Goal: Task Accomplishment & Management: Complete application form

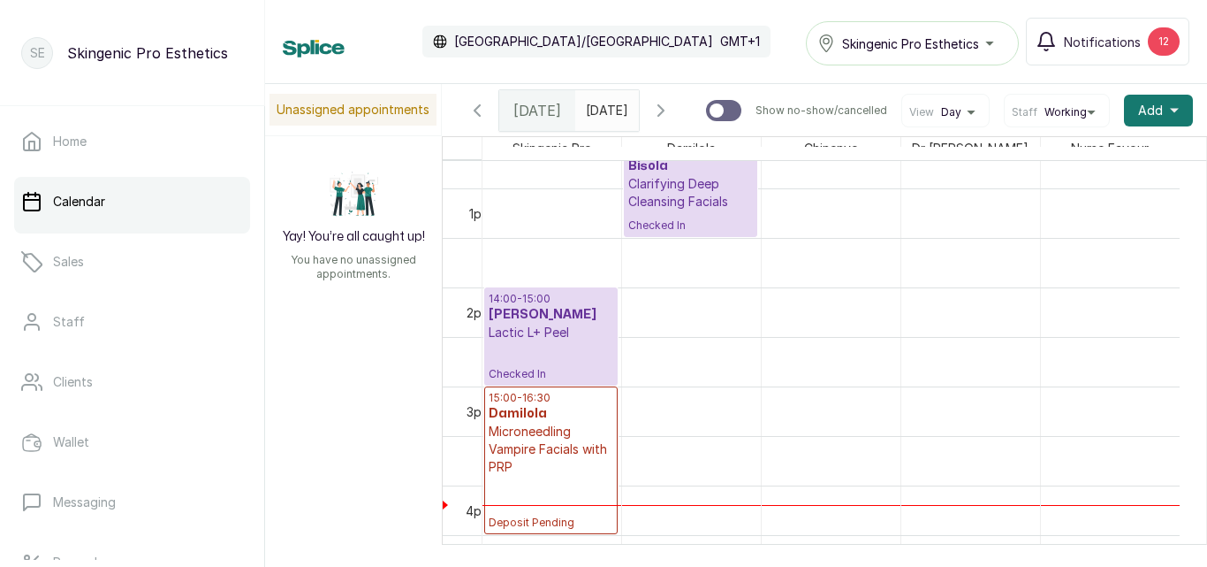
scroll to position [1265, 0]
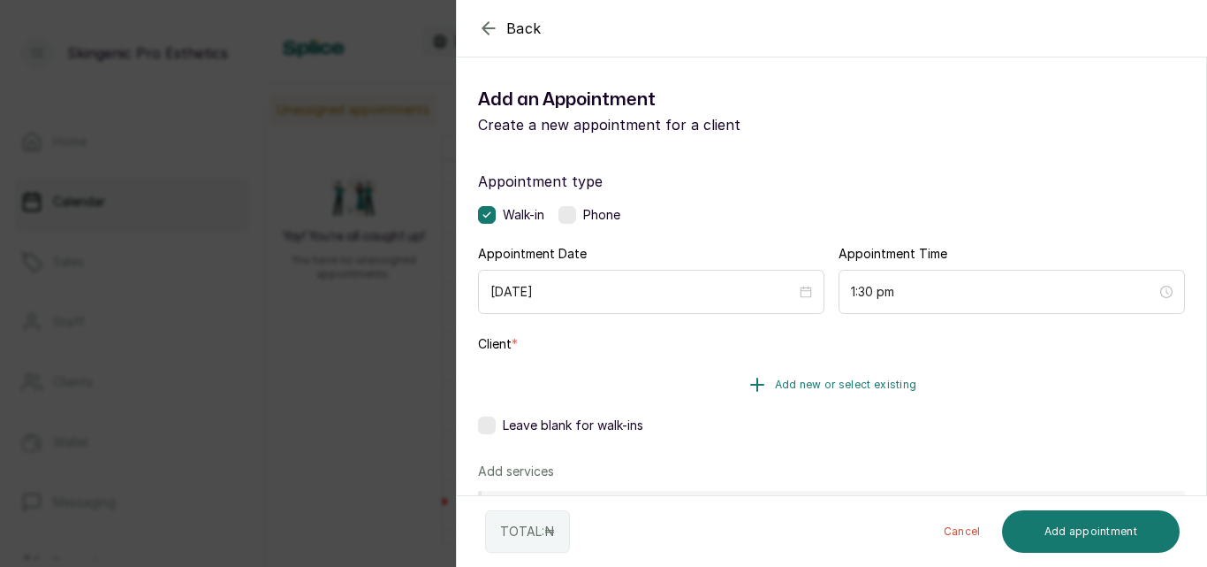
click at [747, 381] on icon "button" at bounding box center [757, 384] width 21 height 21
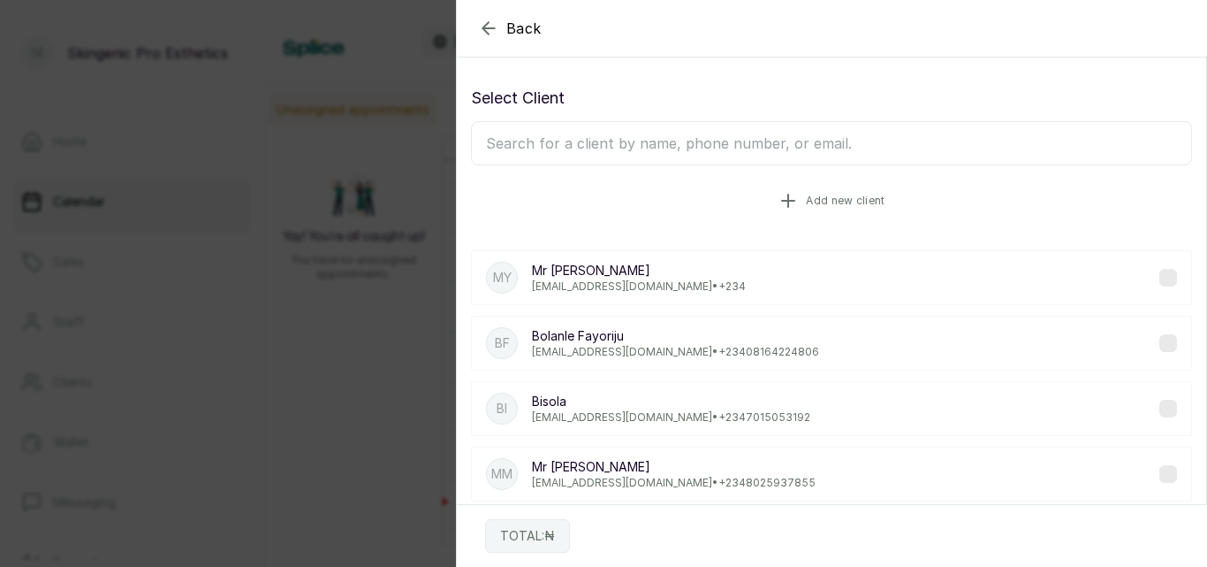
click at [788, 202] on icon "button" at bounding box center [788, 200] width 12 height 12
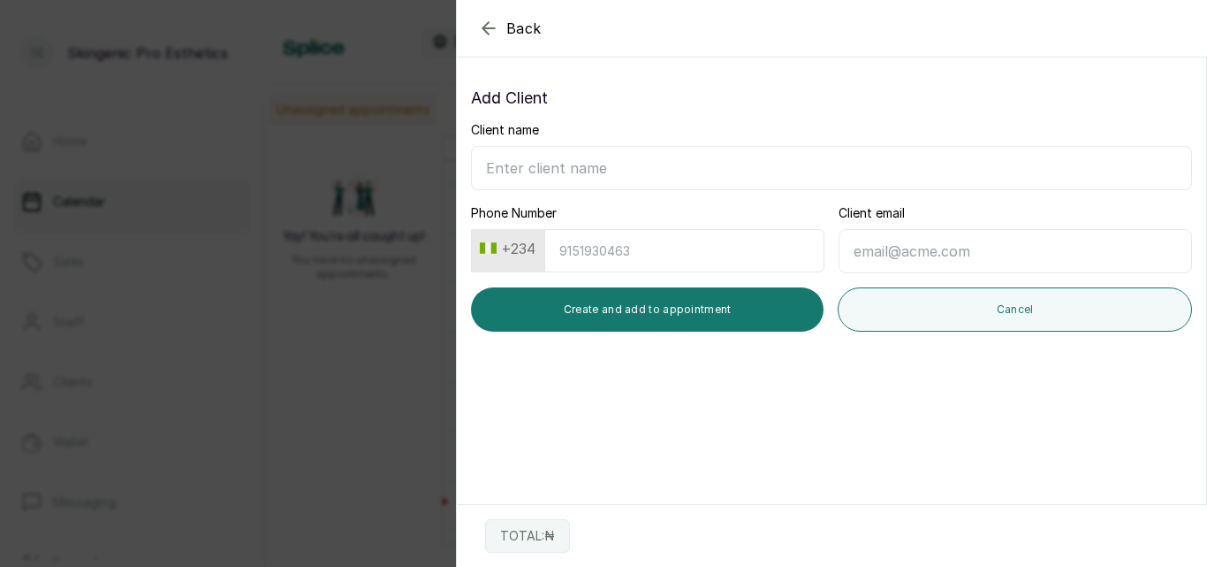
click at [653, 170] on input "Client name" at bounding box center [831, 168] width 721 height 44
type input "Y"
click at [491, 35] on icon "button" at bounding box center [488, 28] width 21 height 21
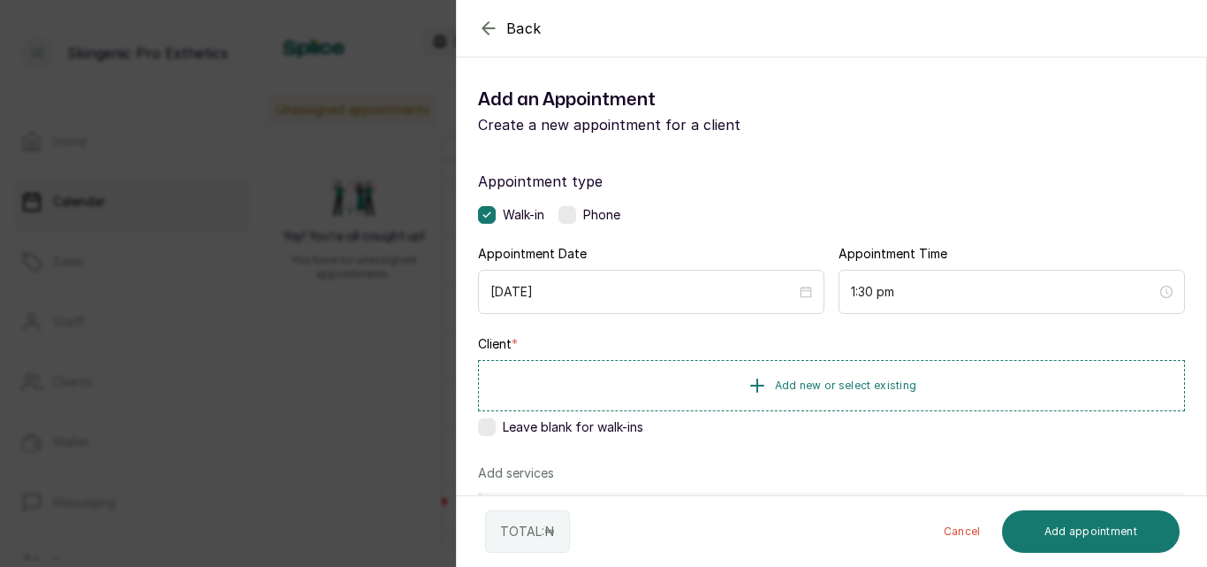
click at [483, 427] on label at bounding box center [487, 427] width 18 height 18
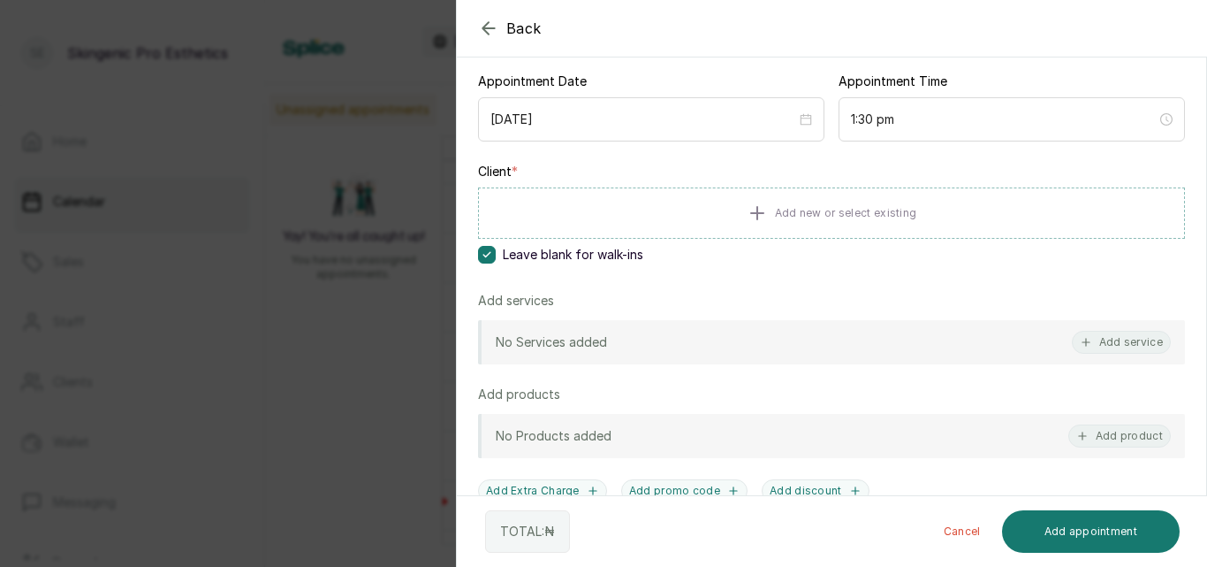
scroll to position [177, 0]
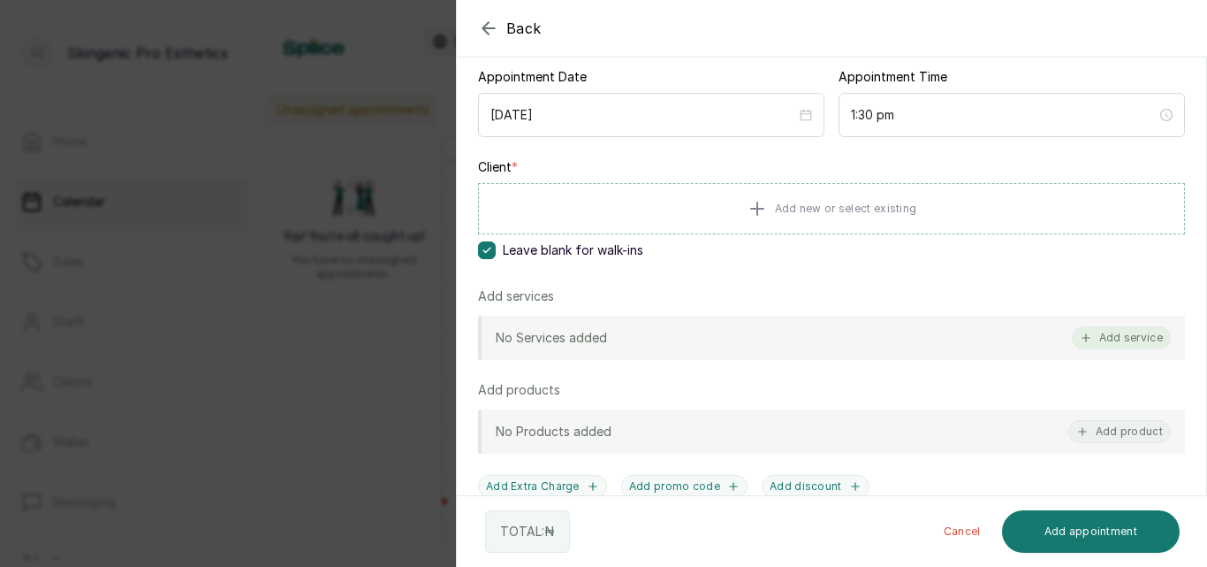
click at [1111, 331] on button "Add service" at bounding box center [1121, 337] width 99 height 23
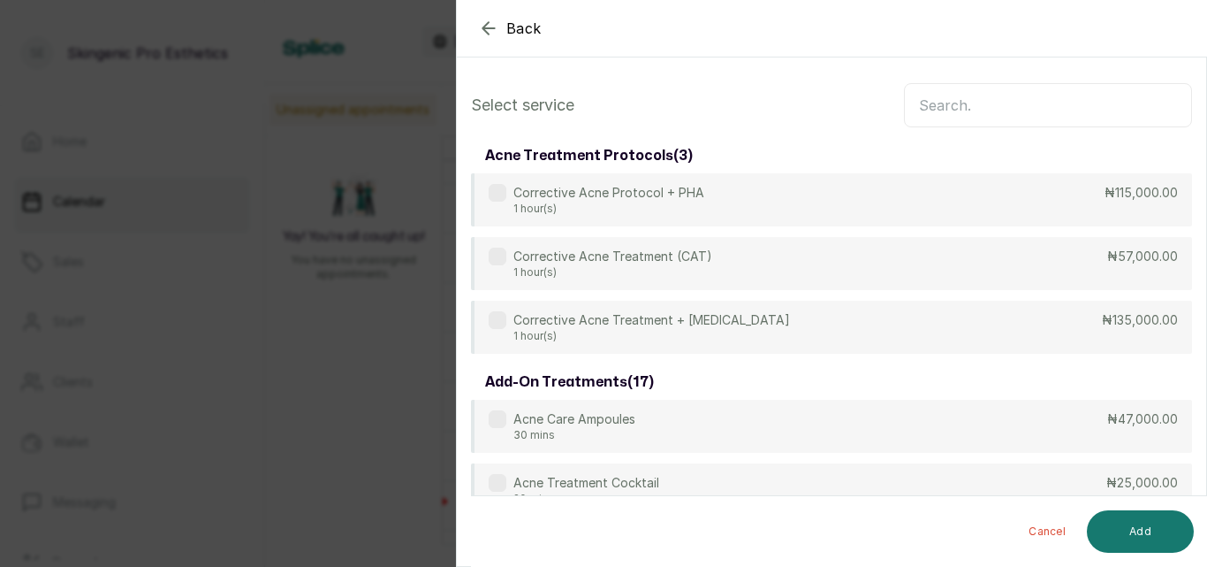
scroll to position [0, 0]
click at [1009, 118] on input "text" at bounding box center [1048, 108] width 288 height 44
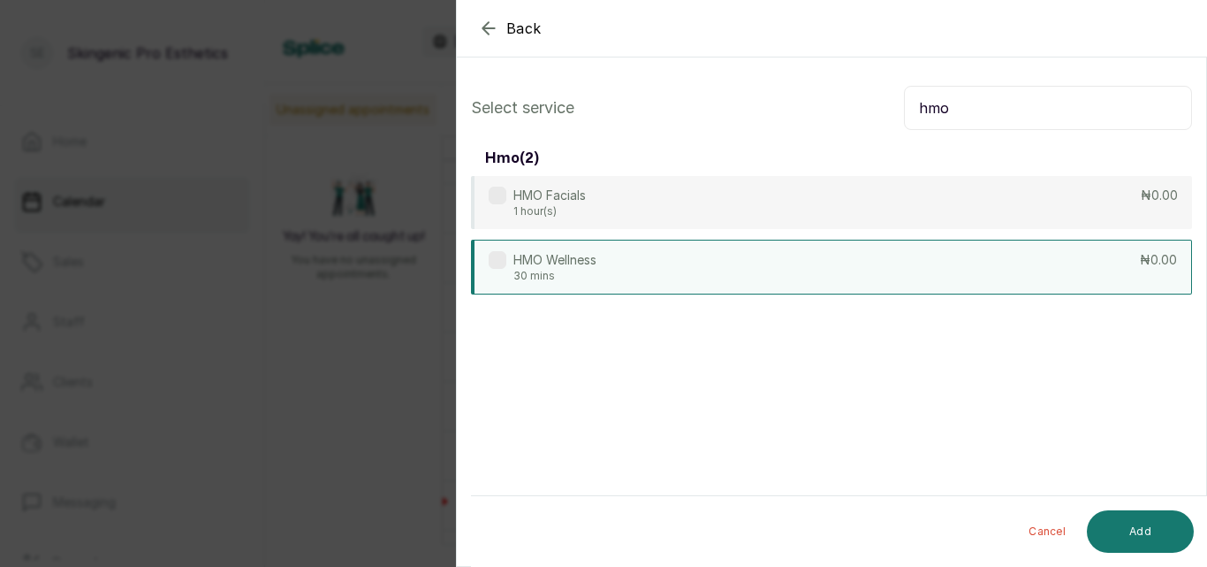
type input "hmo"
click at [871, 257] on div "HMO Wellness 30 mins ₦0.00" at bounding box center [831, 267] width 721 height 55
click at [1135, 517] on button "Add" at bounding box center [1140, 531] width 107 height 42
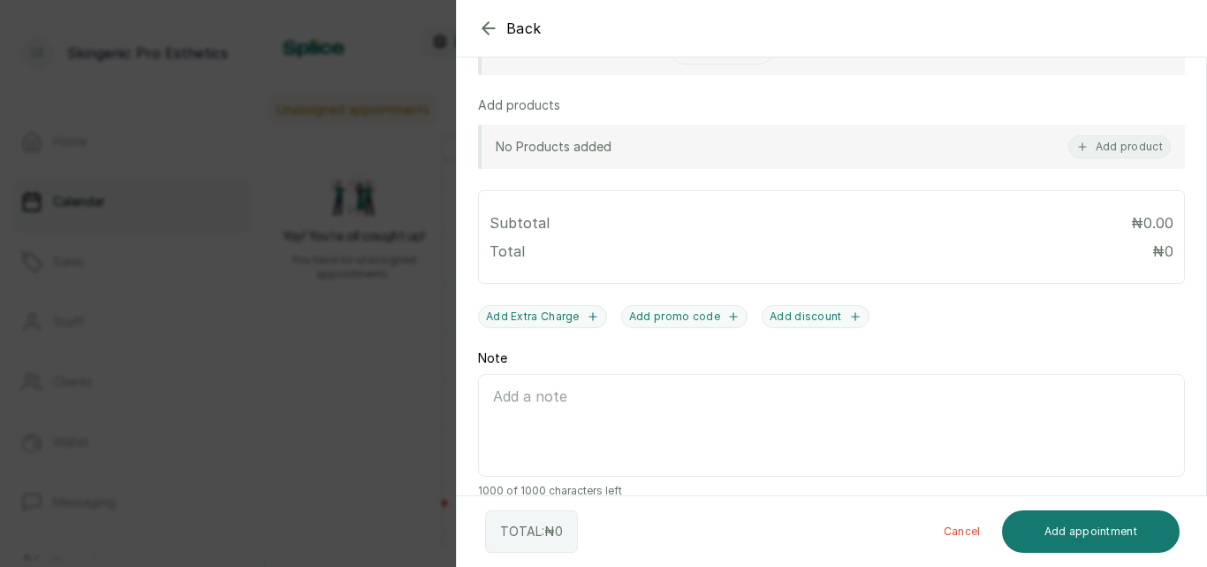
scroll to position [513, 0]
click at [762, 419] on textarea "Note" at bounding box center [831, 427] width 707 height 103
type textarea "HMO ID: OHT/11253/A NAME: [PERSON_NAME]"
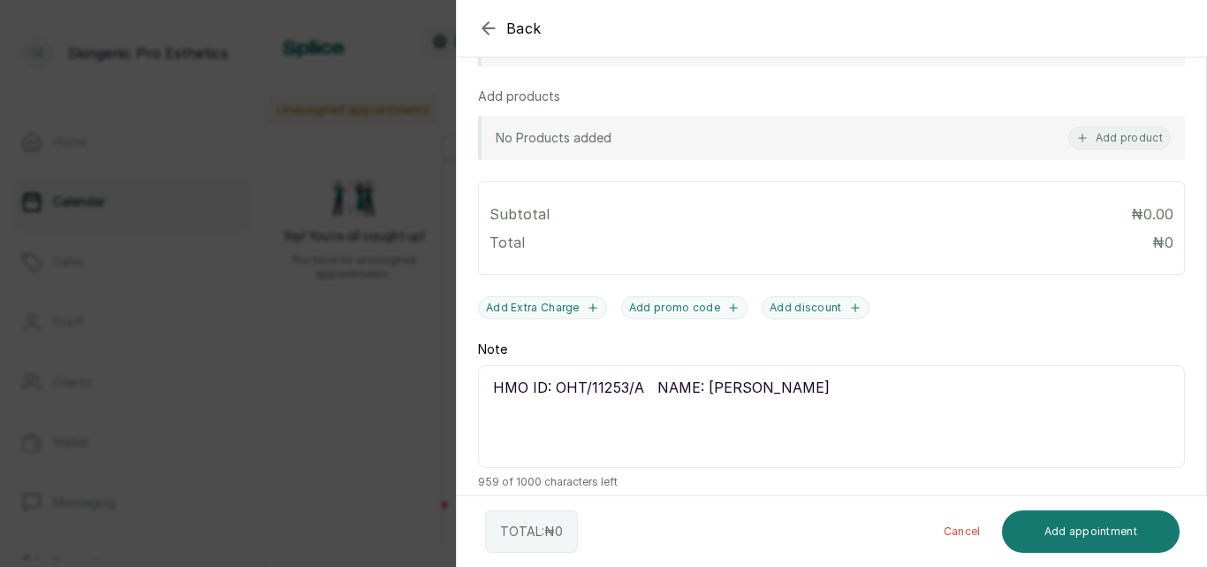
scroll to position [538, 0]
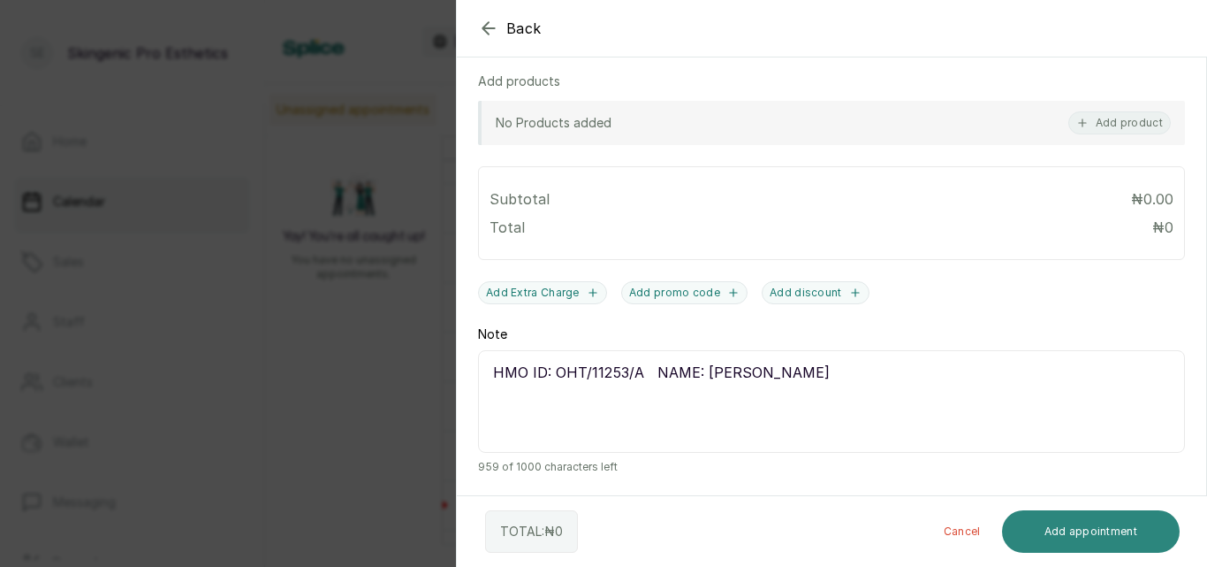
click at [1085, 530] on button "Add appointment" at bounding box center [1091, 531] width 179 height 42
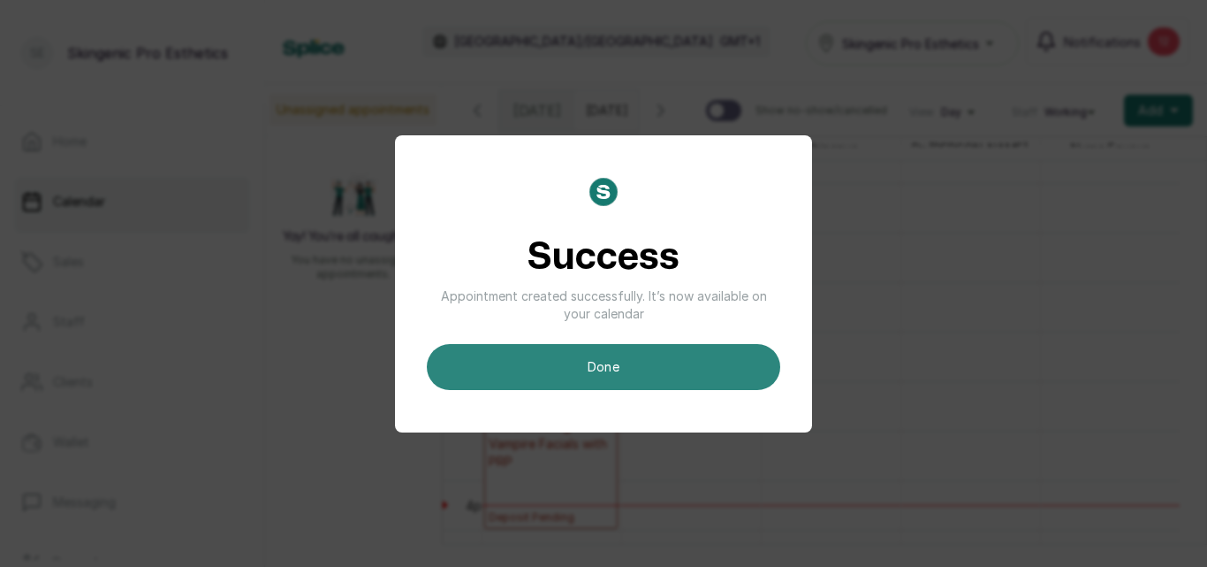
click at [687, 362] on button "done" at bounding box center [604, 367] width 354 height 46
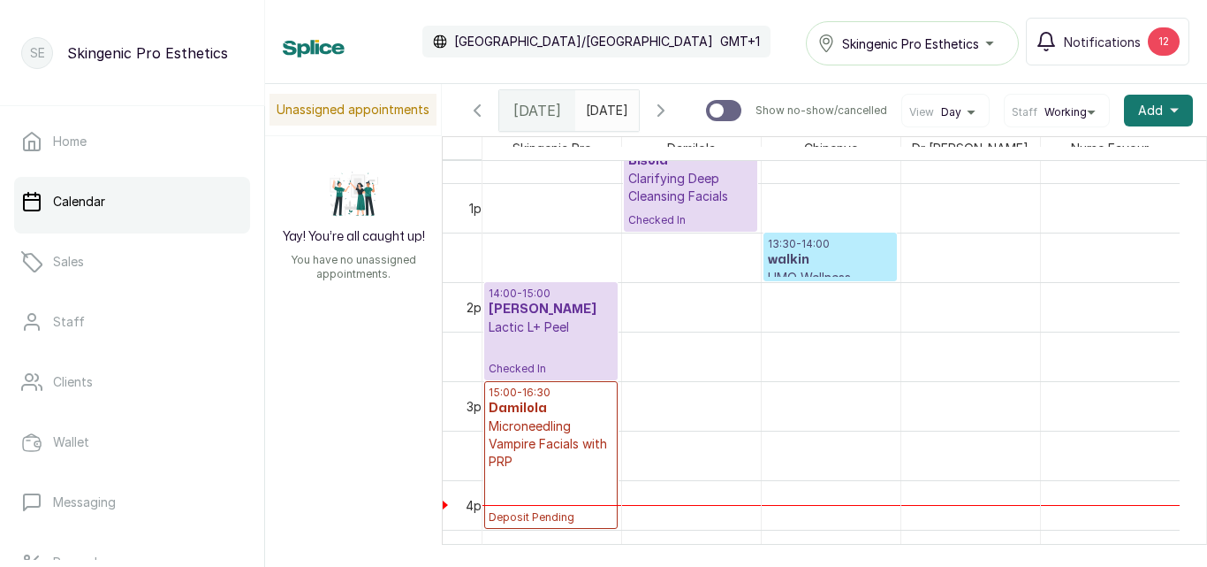
click at [845, 269] on h3 "walkin" at bounding box center [830, 260] width 125 height 18
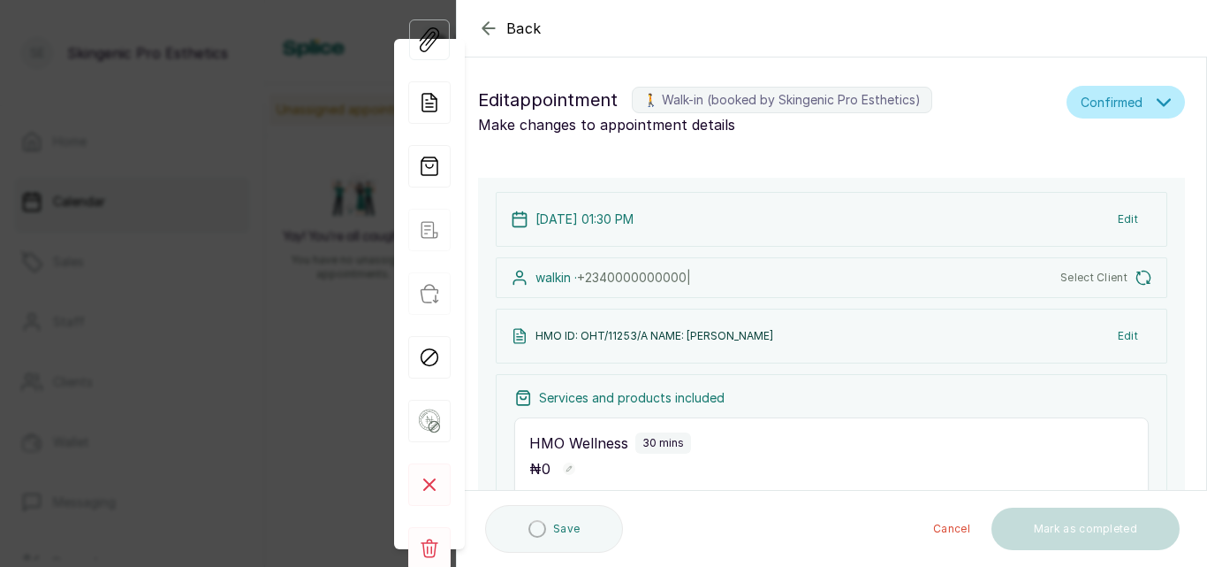
scroll to position [595, 0]
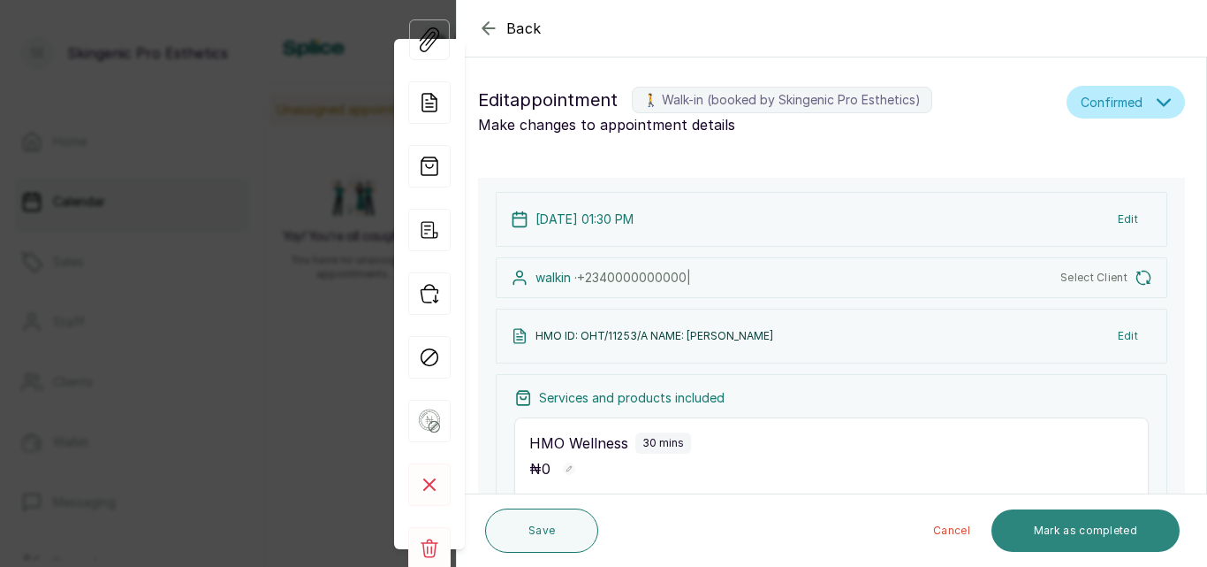
click at [1108, 535] on button "Mark as completed" at bounding box center [1086, 530] width 188 height 42
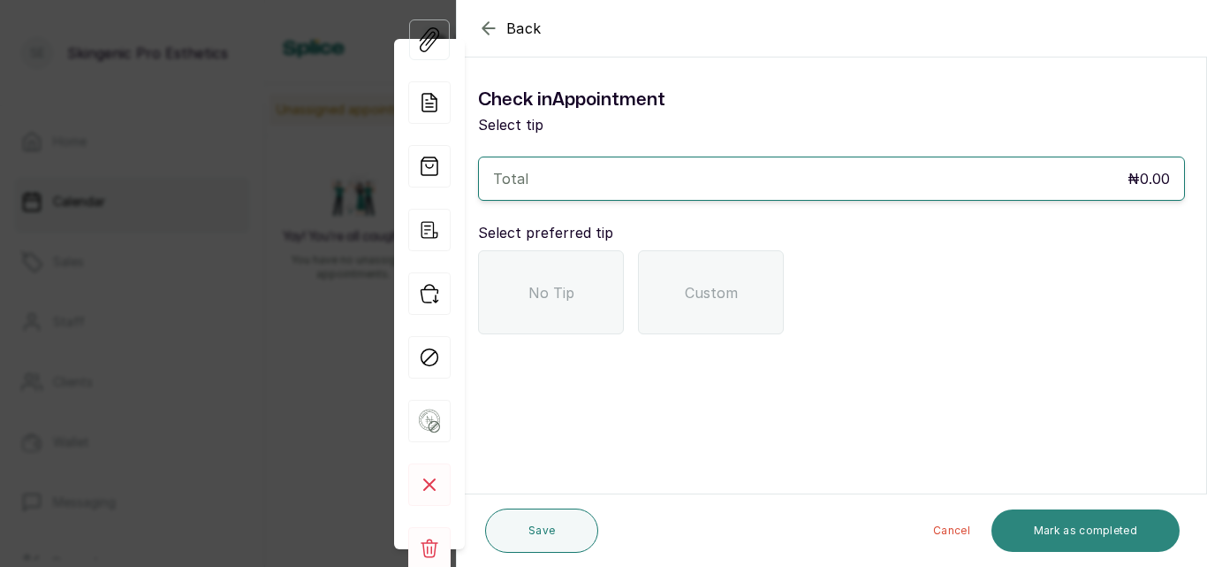
click at [1108, 535] on button "Mark as completed" at bounding box center [1086, 530] width 188 height 42
click at [1055, 523] on button "Mark as completed" at bounding box center [1086, 530] width 188 height 42
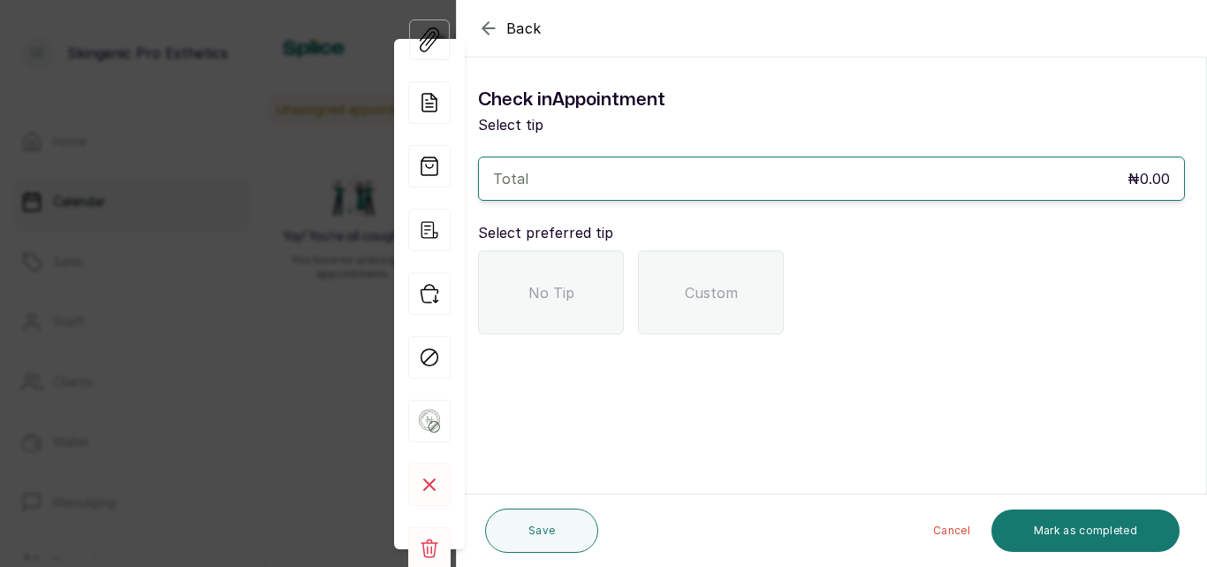
click at [569, 318] on div "No Tip" at bounding box center [551, 292] width 146 height 84
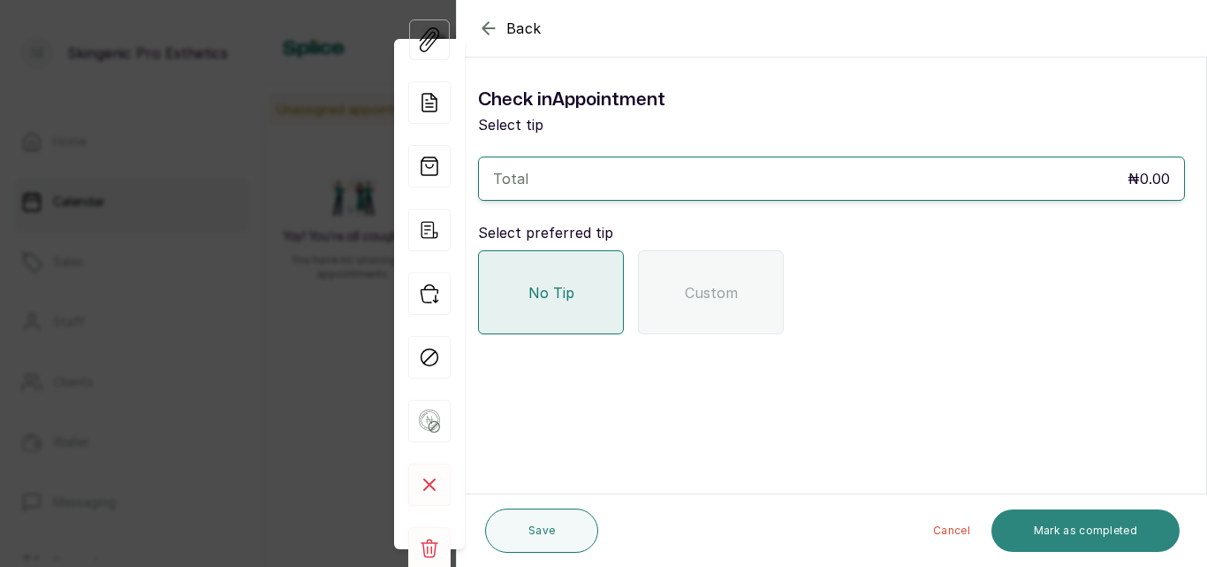
click at [1057, 530] on button "Mark as completed" at bounding box center [1086, 530] width 188 height 42
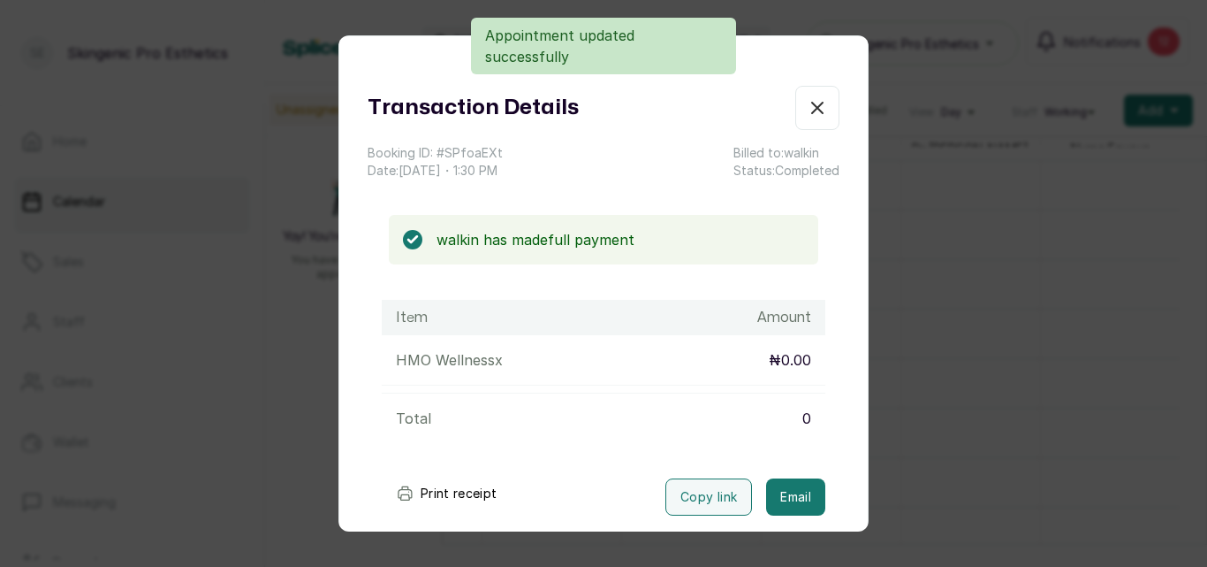
click at [807, 107] on icon "button" at bounding box center [817, 107] width 21 height 21
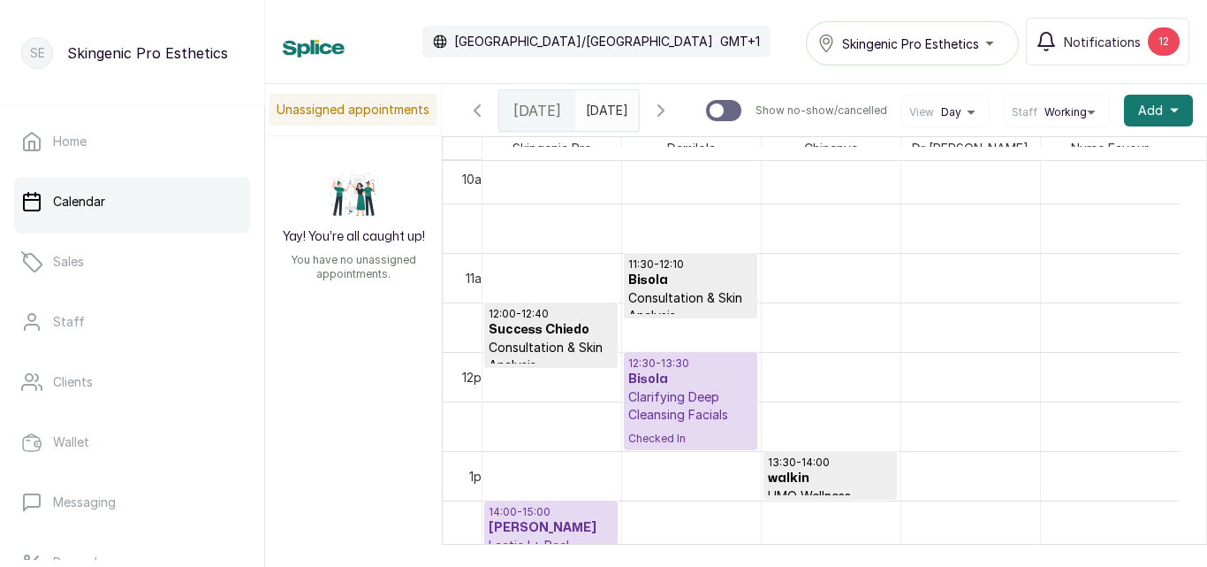
scroll to position [1047, 0]
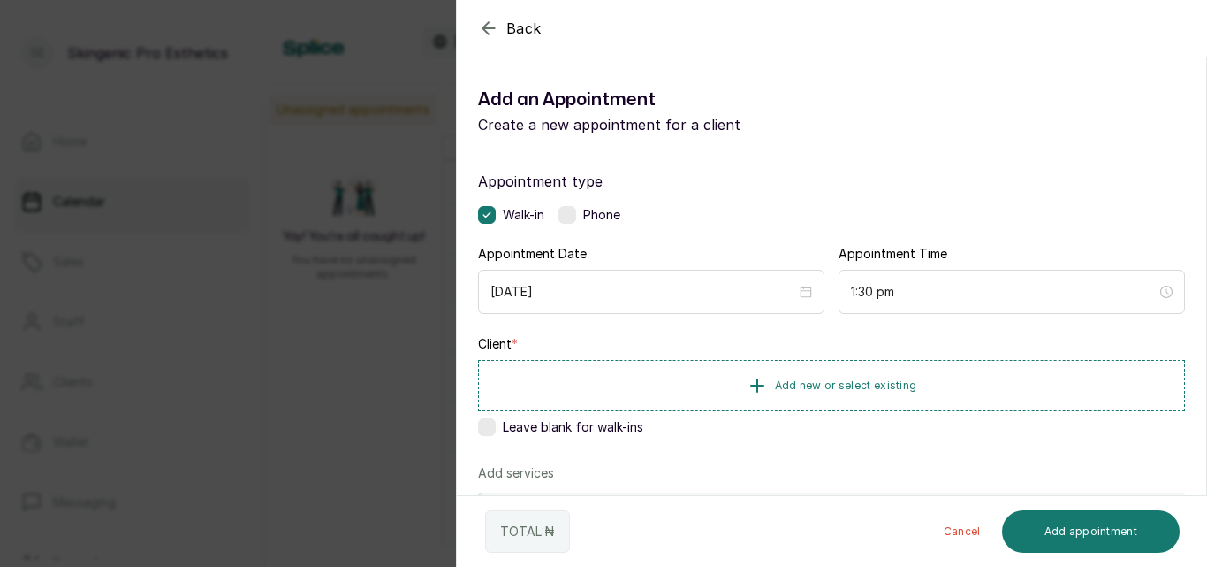
click at [488, 427] on label at bounding box center [487, 427] width 18 height 18
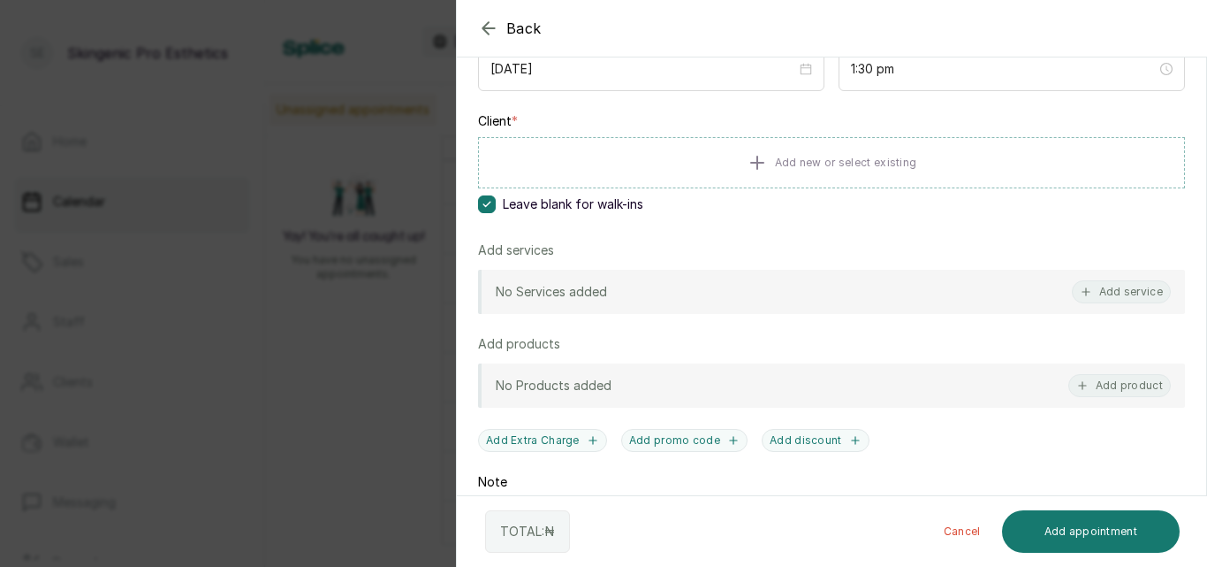
scroll to position [228, 0]
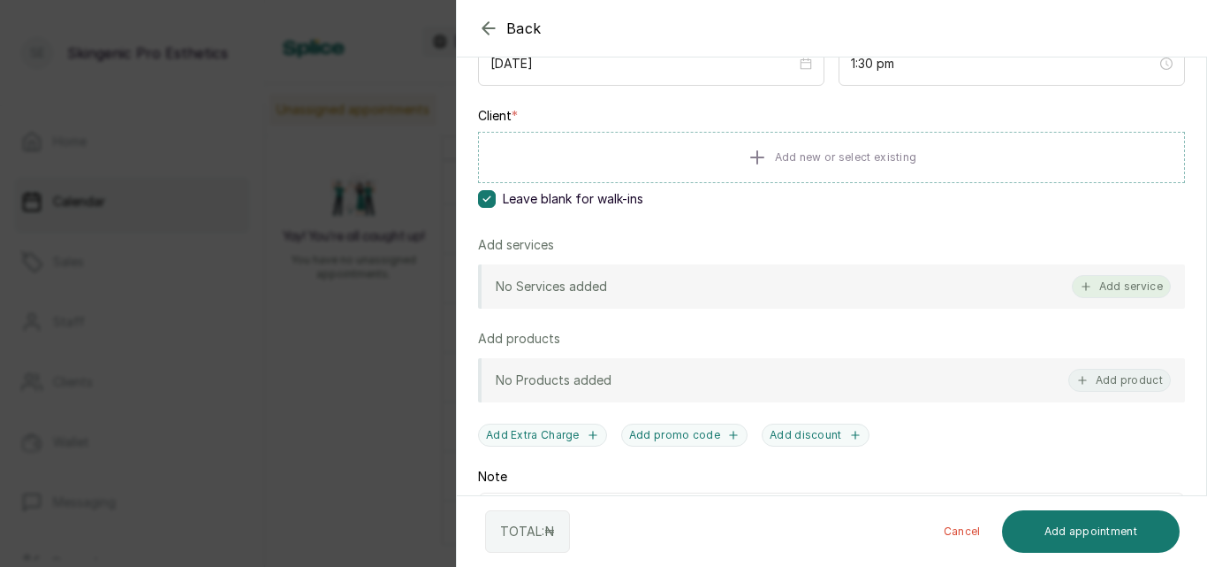
click at [1100, 279] on button "Add service" at bounding box center [1121, 286] width 99 height 23
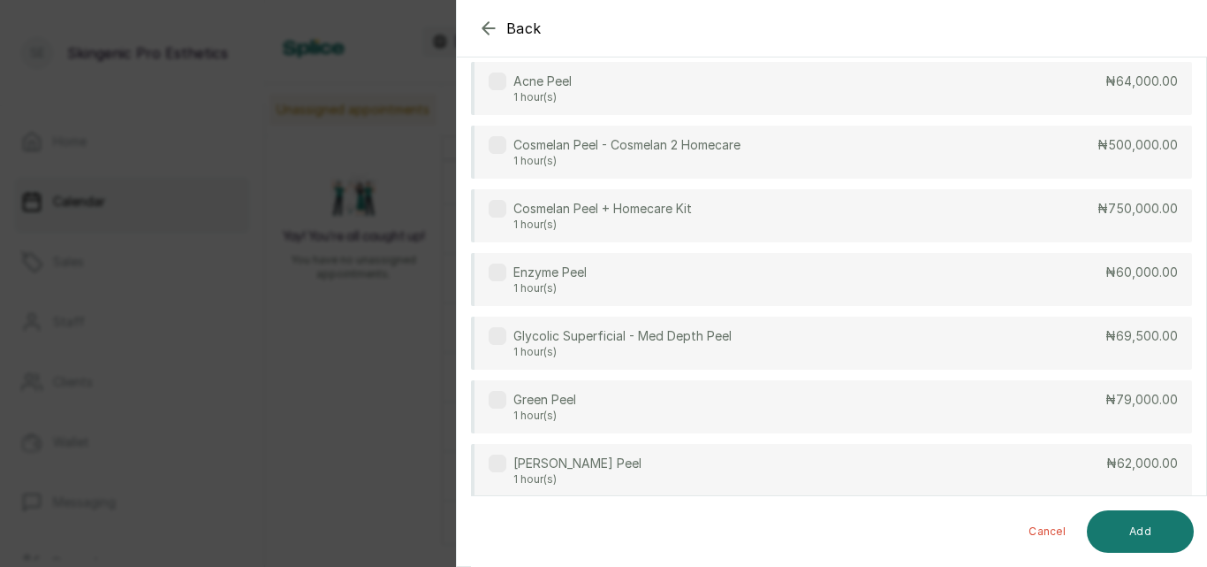
scroll to position [0, 0]
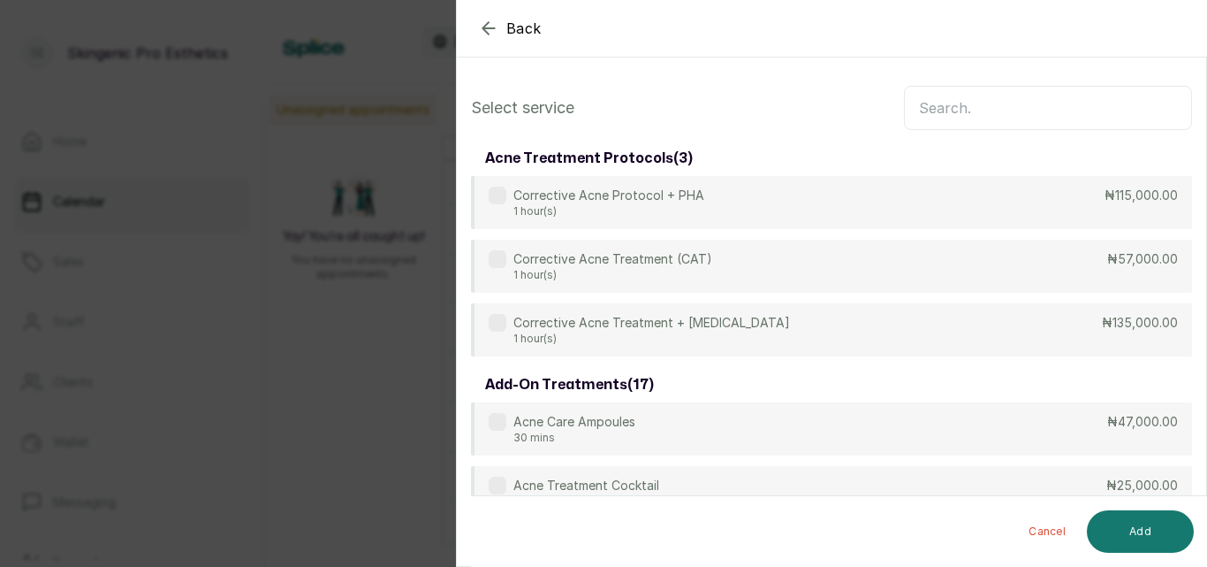
click at [988, 121] on input "text" at bounding box center [1048, 108] width 288 height 44
type input "m"
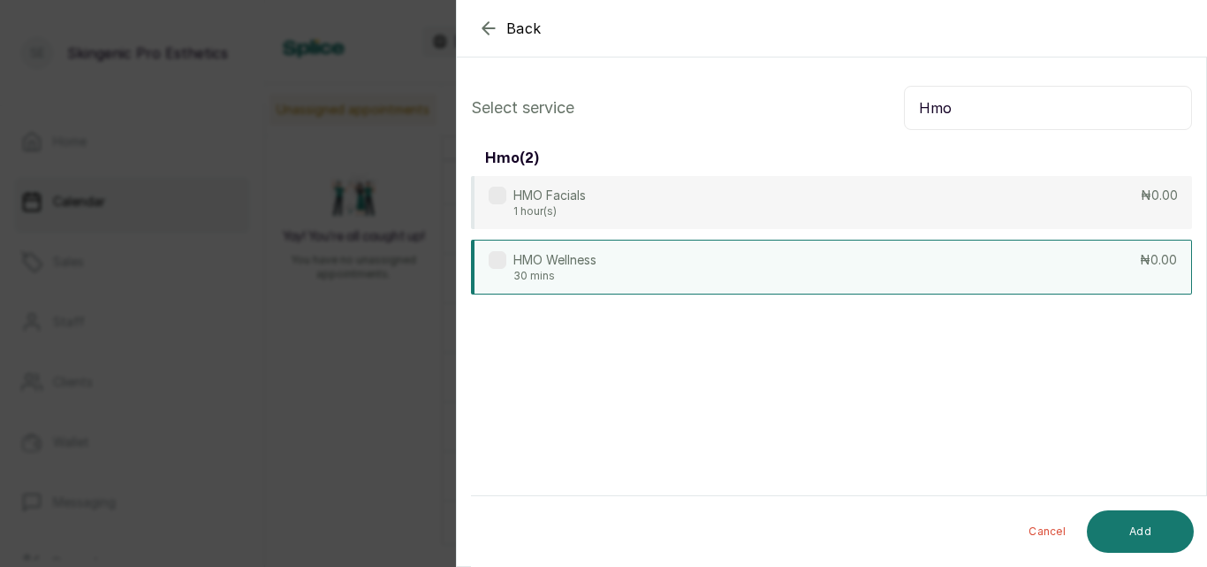
type input "Hmo"
click at [874, 256] on div "HMO Wellness 30 mins ₦0.00" at bounding box center [831, 267] width 721 height 55
click at [1138, 529] on button "Add" at bounding box center [1140, 531] width 107 height 42
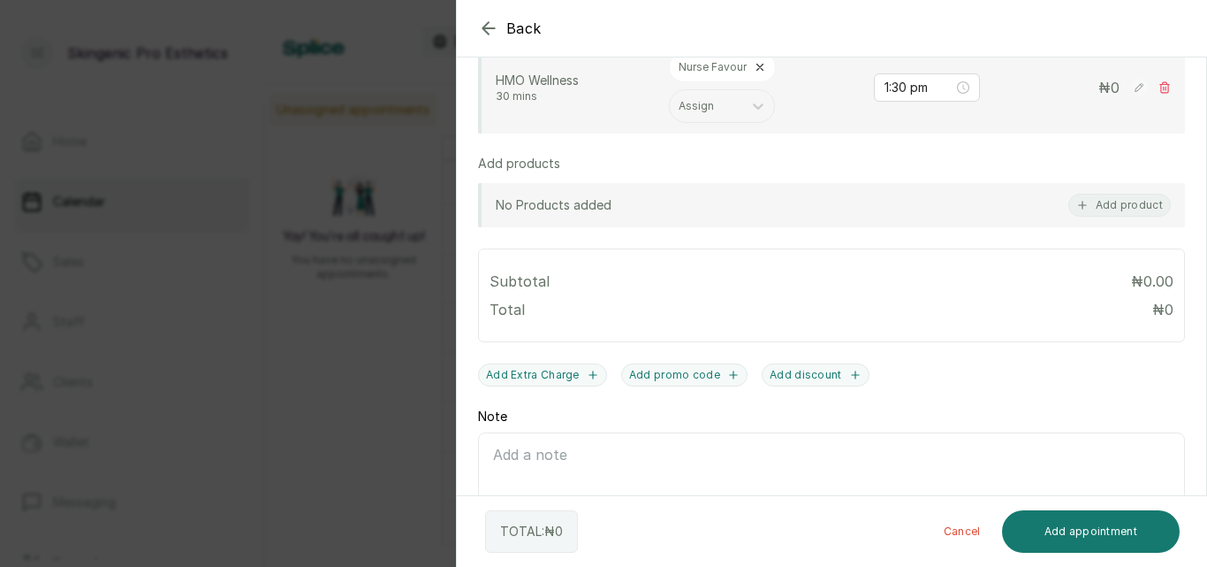
scroll to position [458, 0]
click at [764, 462] on textarea "Note" at bounding box center [831, 481] width 707 height 103
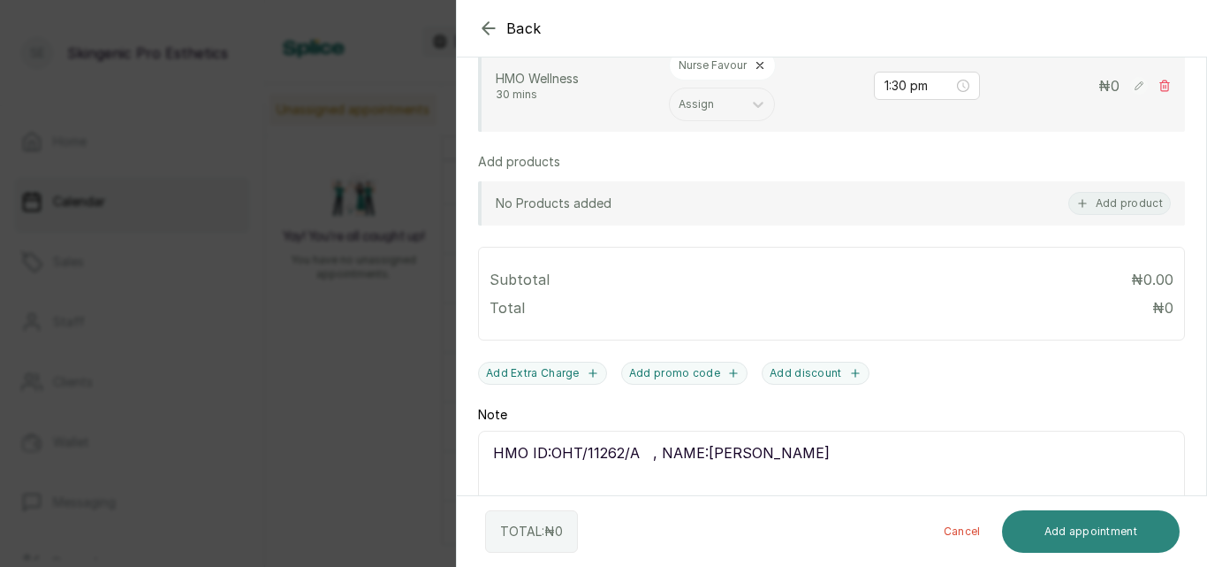
type textarea "HMO ID:OHT/11262/A , NAME:[PERSON_NAME]"
click at [1076, 536] on button "Add appointment" at bounding box center [1091, 531] width 179 height 42
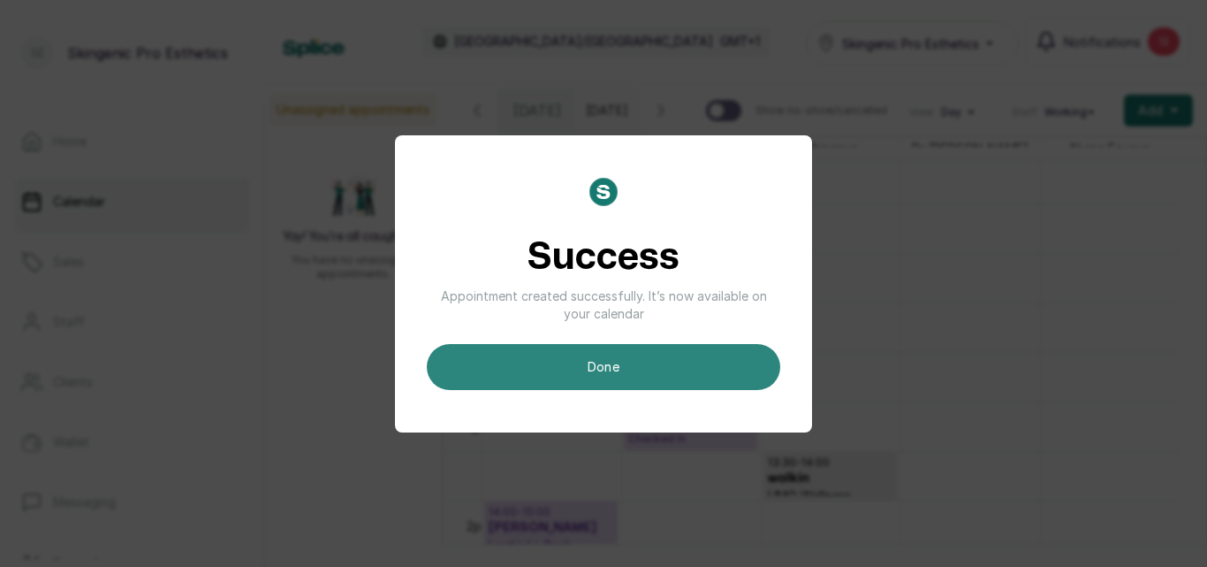
click at [710, 388] on button "done" at bounding box center [604, 367] width 354 height 46
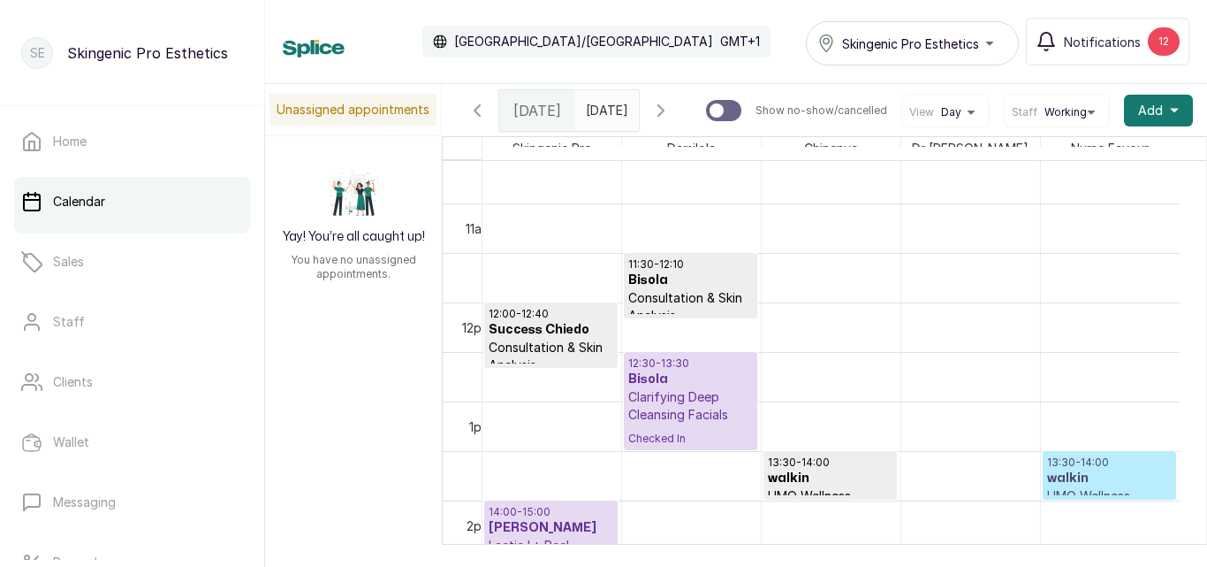
click at [1104, 468] on p "13:30 - 14:00" at bounding box center [1109, 462] width 125 height 14
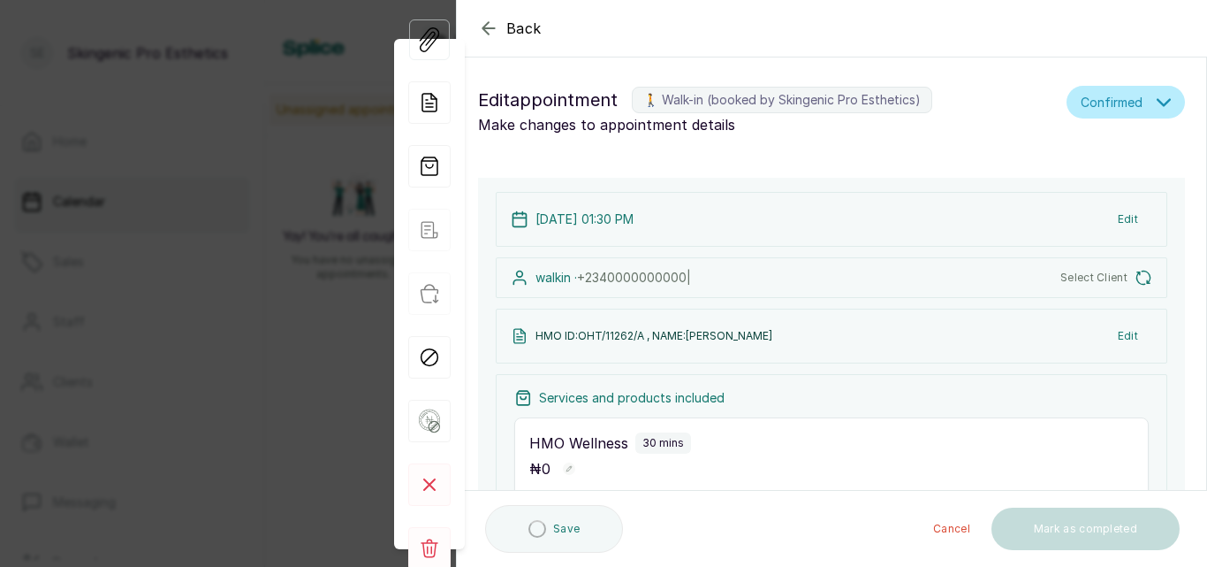
scroll to position [44, 0]
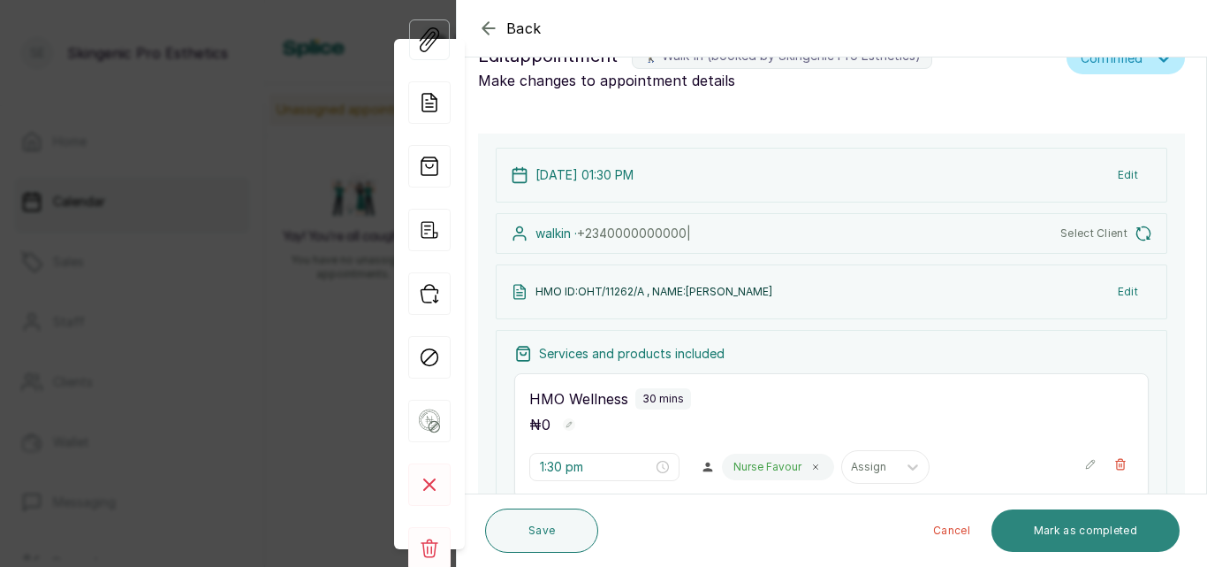
click at [1065, 533] on button "Mark as completed" at bounding box center [1086, 530] width 188 height 42
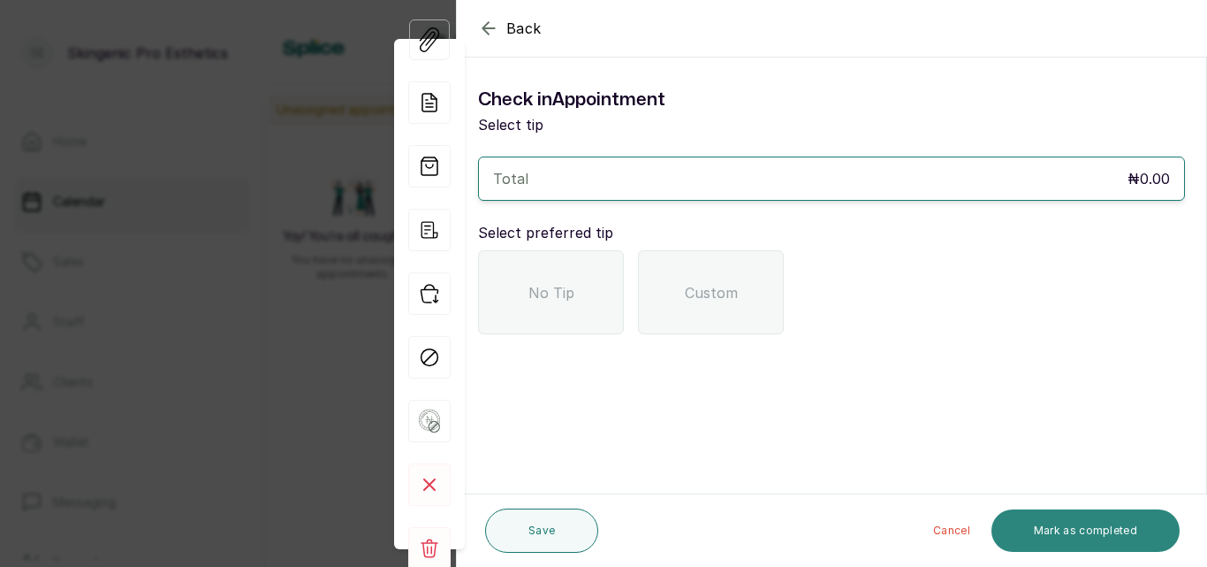
scroll to position [0, 0]
click at [537, 278] on div "No Tip" at bounding box center [551, 292] width 146 height 84
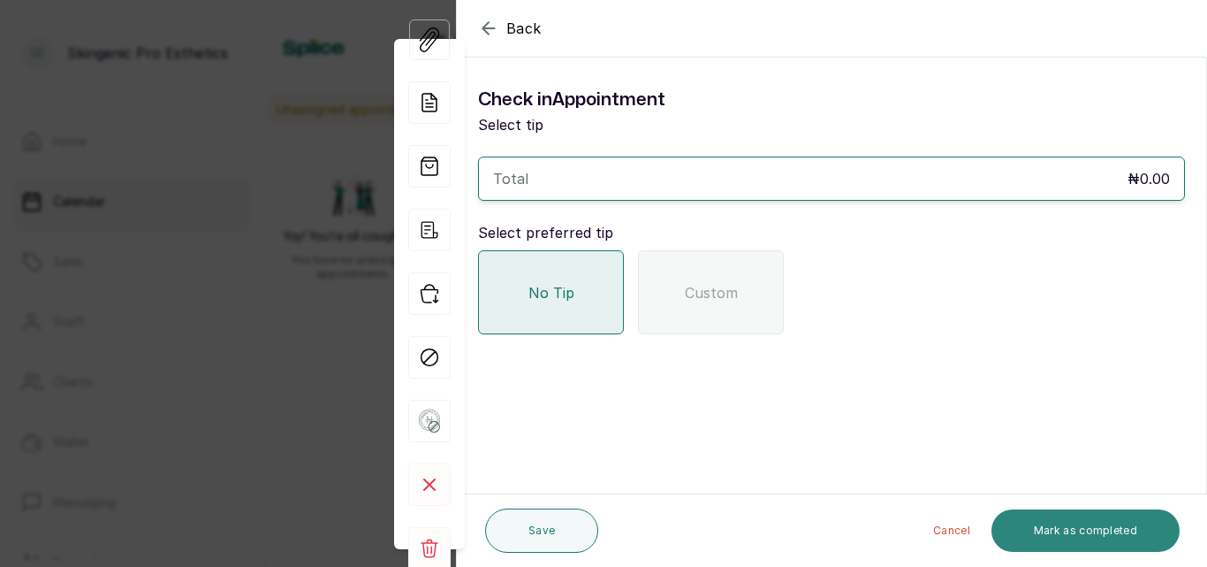
click at [1036, 516] on button "Mark as completed" at bounding box center [1086, 530] width 188 height 42
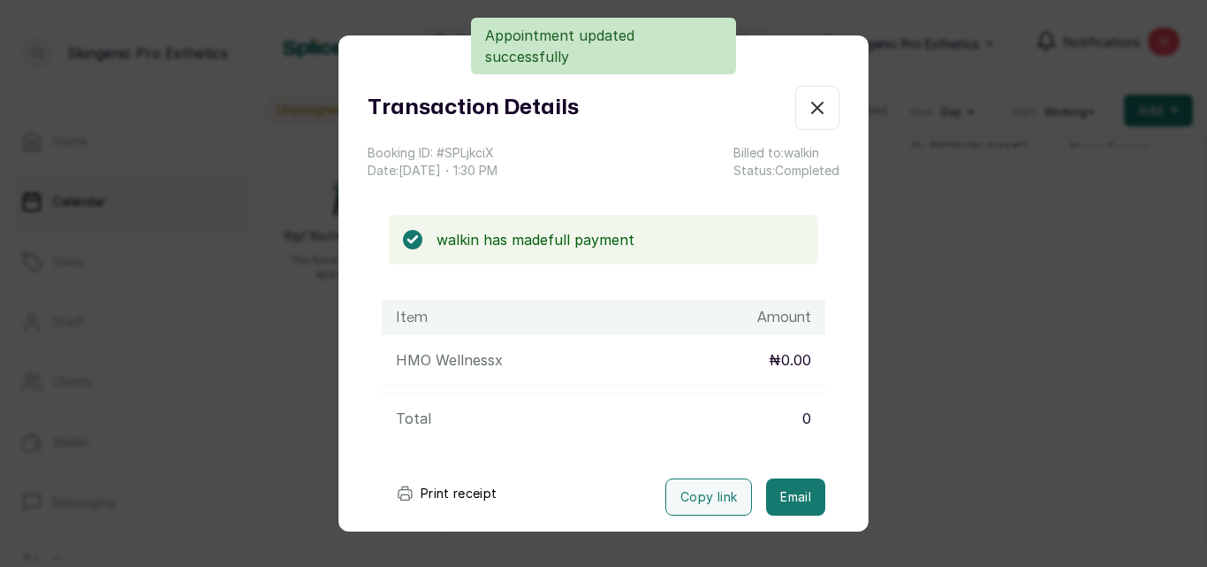
click at [807, 100] on icon "button" at bounding box center [817, 107] width 21 height 21
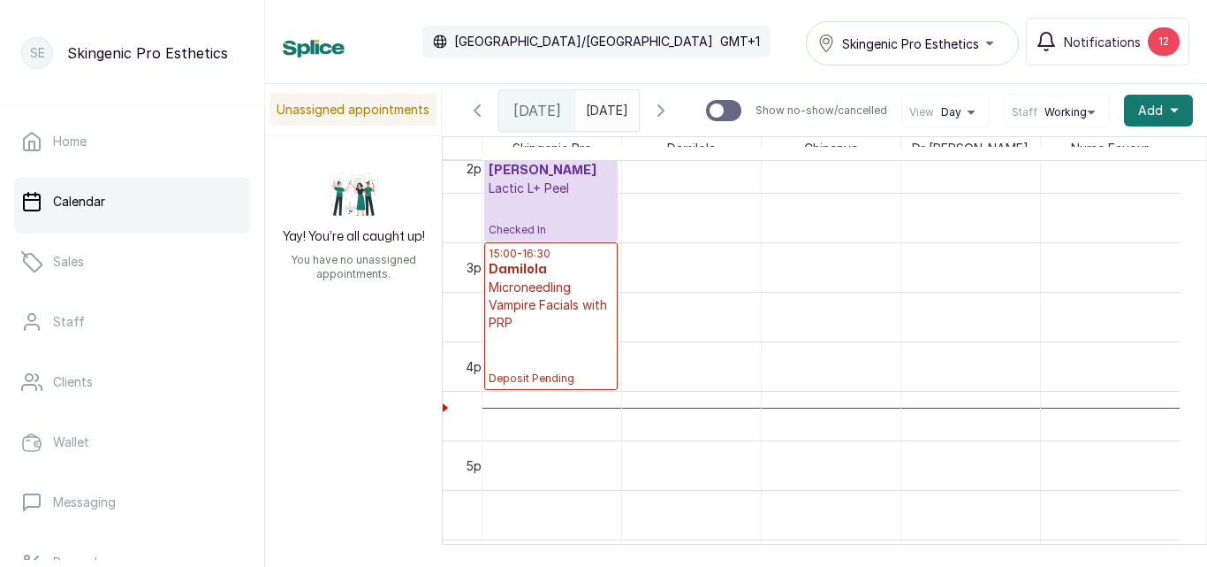
scroll to position [1413, 0]
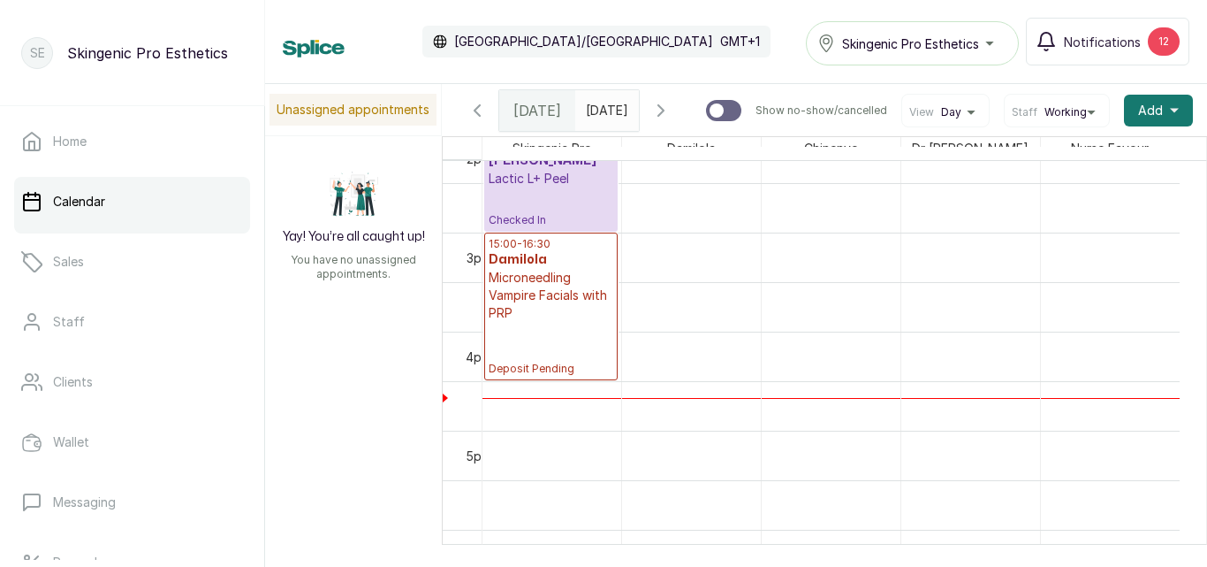
click at [534, 206] on div "14:00 - 15:00 [PERSON_NAME] Lactic L+ Peel Checked In" at bounding box center [551, 182] width 125 height 89
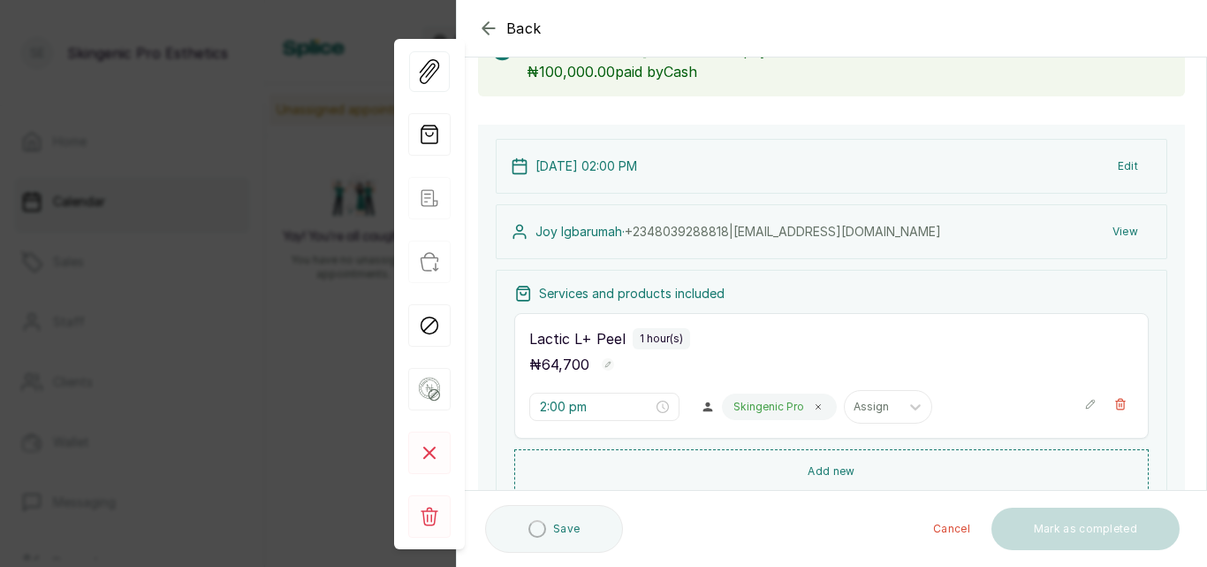
scroll to position [169, 0]
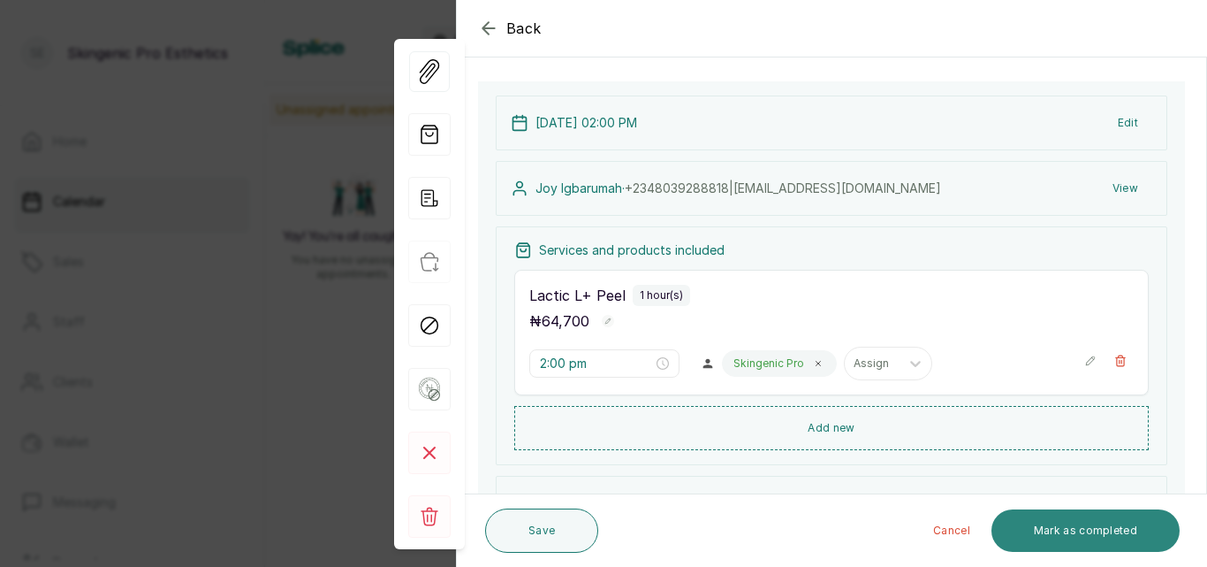
click at [1064, 530] on button "Mark as completed" at bounding box center [1086, 530] width 188 height 42
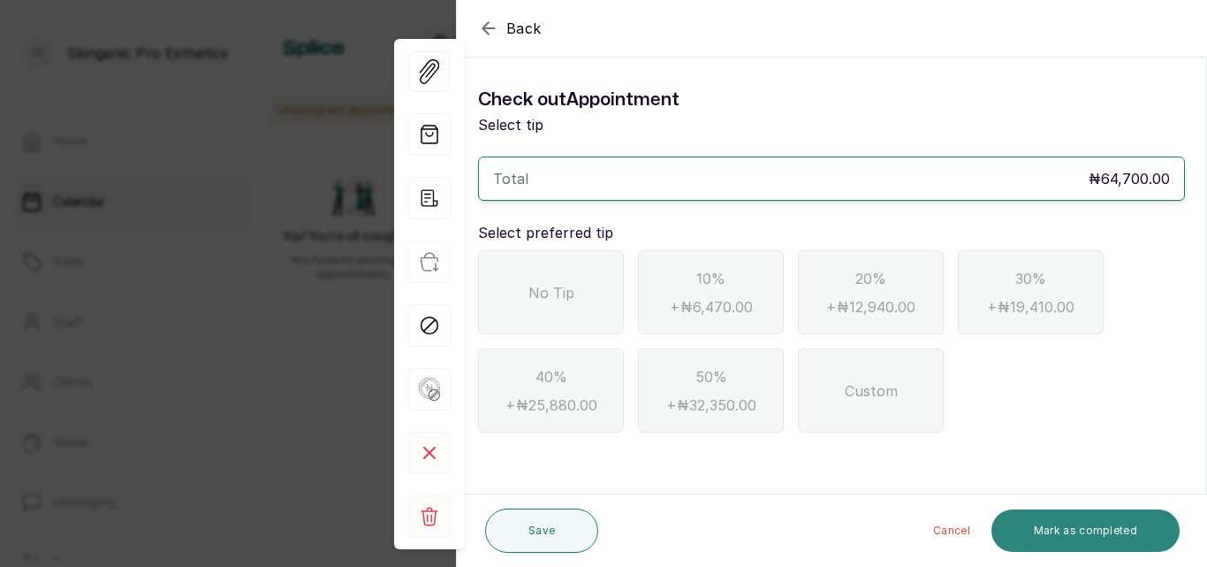
scroll to position [0, 0]
click at [582, 295] on div "No Tip" at bounding box center [551, 292] width 146 height 84
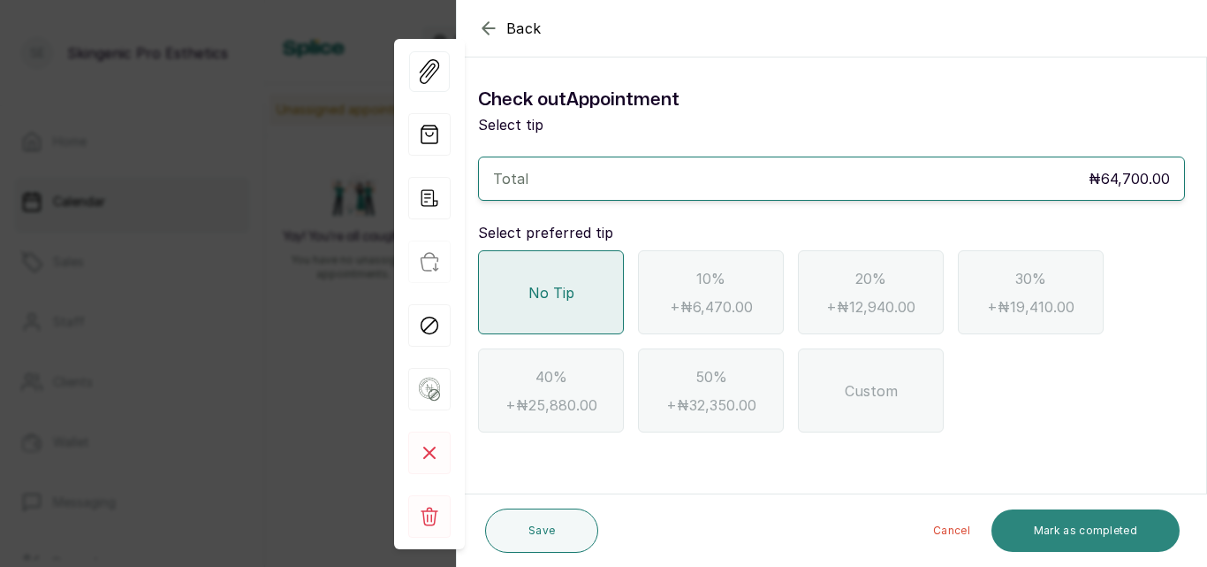
click at [1094, 525] on button "Mark as completed" at bounding box center [1086, 530] width 188 height 42
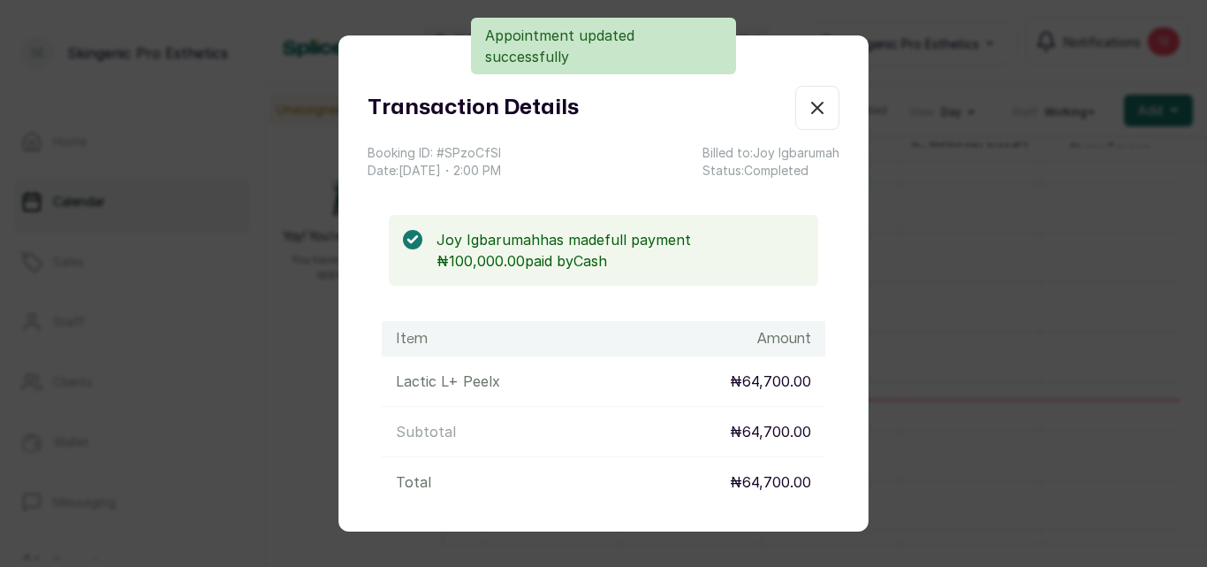
click at [807, 109] on icon "button" at bounding box center [817, 107] width 21 height 21
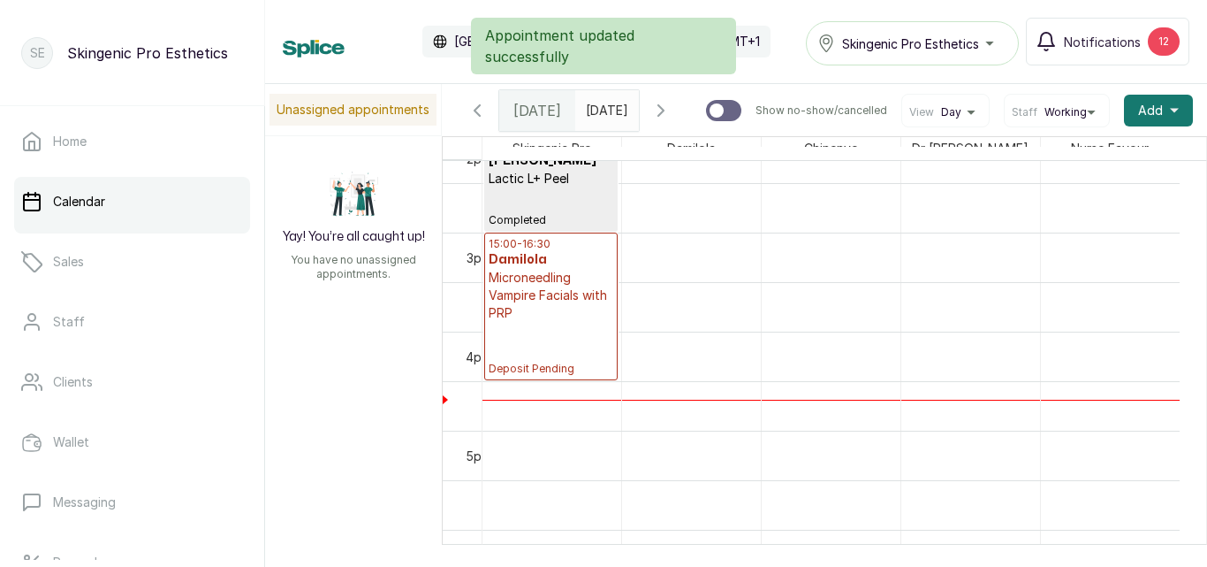
click at [530, 322] on p "Microneedling Vampire Facials with PRP" at bounding box center [551, 295] width 125 height 53
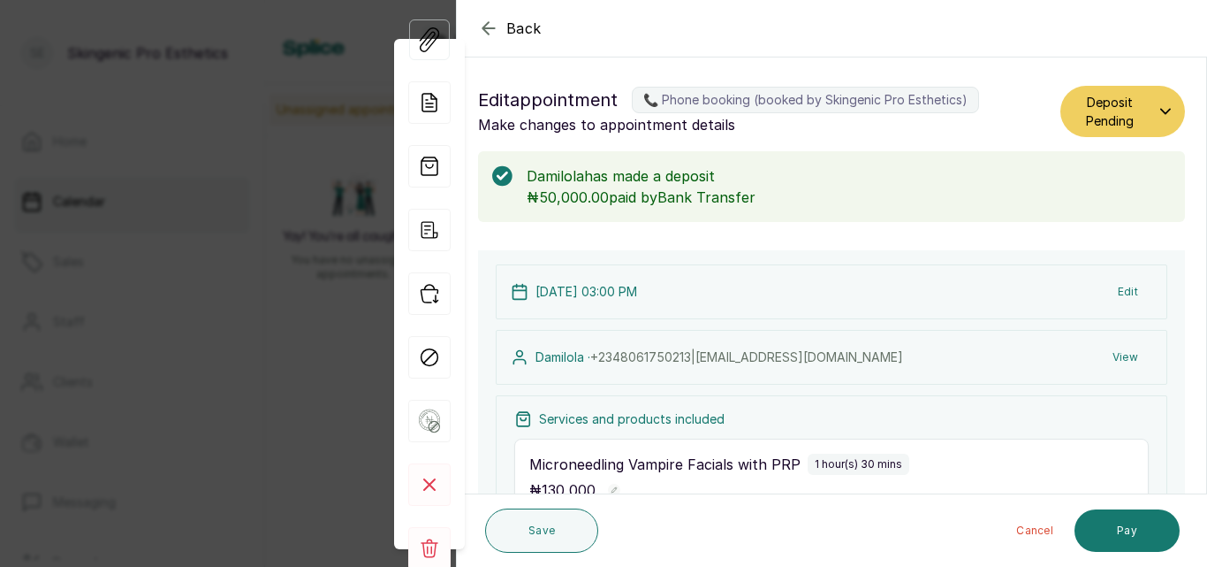
click at [1146, 103] on button "Deposit Pending" at bounding box center [1123, 111] width 125 height 51
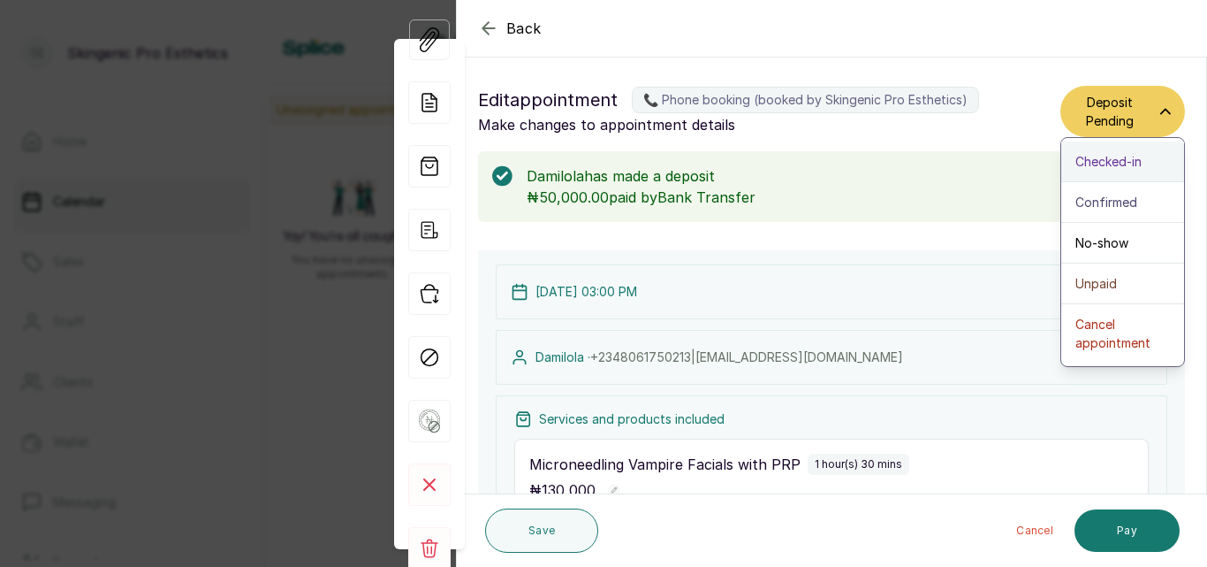
click at [1139, 167] on div "Checked-in" at bounding box center [1123, 161] width 95 height 19
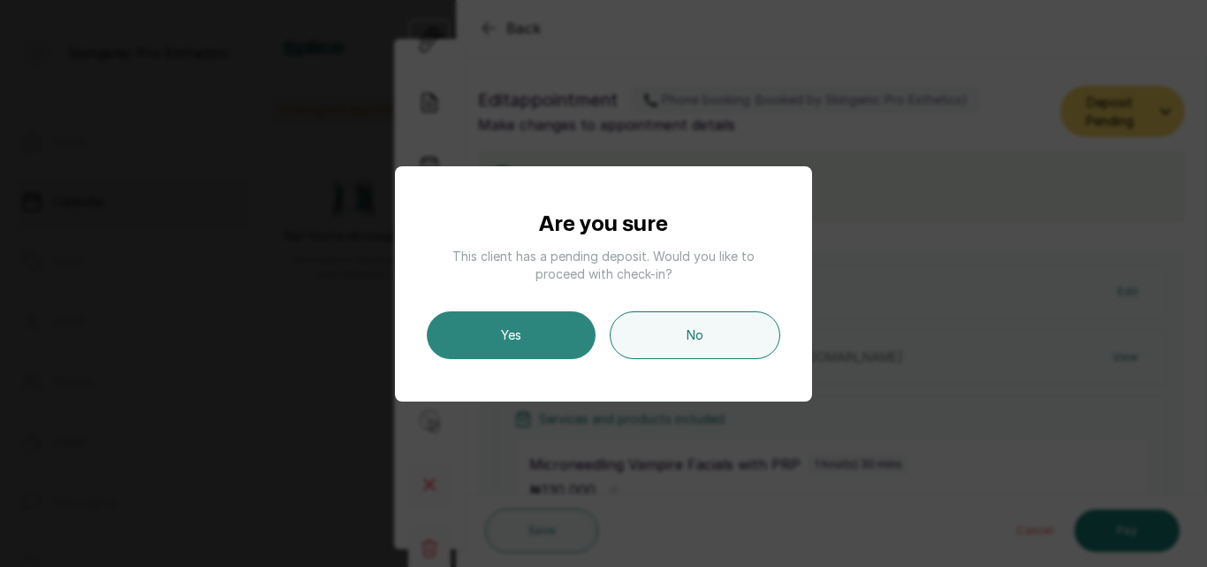
click at [514, 332] on button "Yes" at bounding box center [511, 335] width 169 height 48
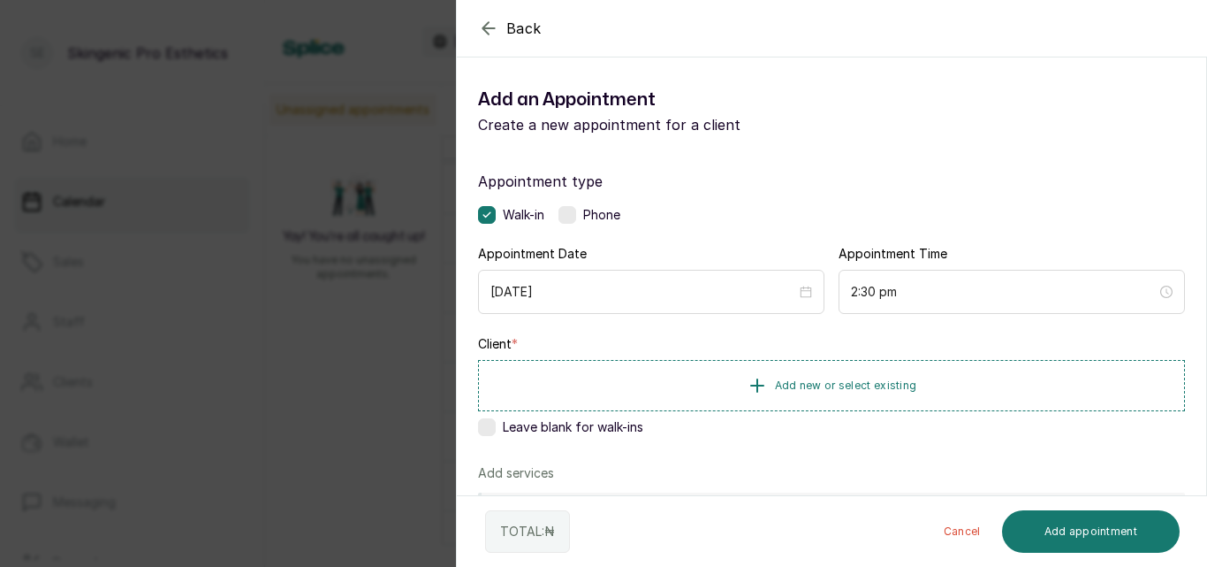
click at [484, 27] on icon "button" at bounding box center [488, 27] width 11 height 11
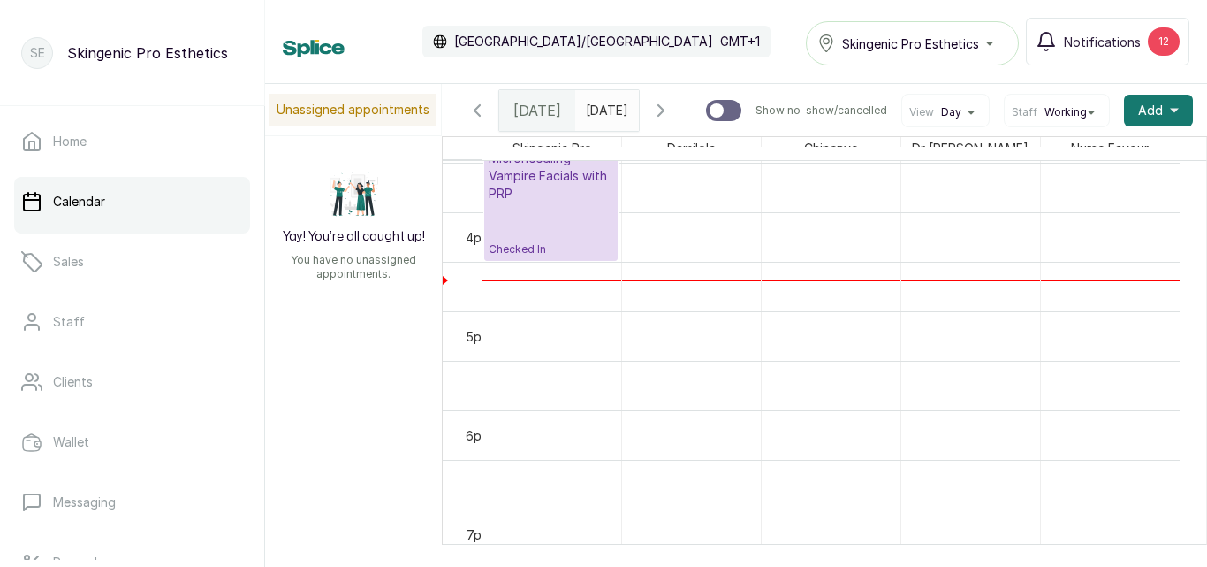
scroll to position [1518, 0]
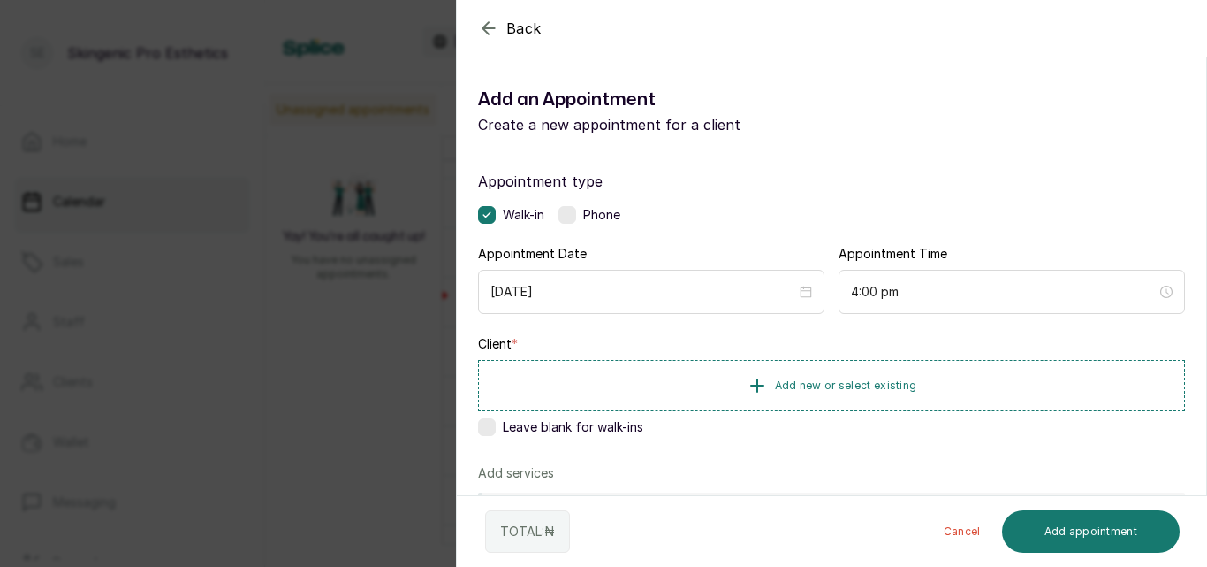
click at [494, 19] on icon "button" at bounding box center [488, 28] width 21 height 21
click at [890, 278] on div "3:30 pm" at bounding box center [1012, 292] width 347 height 44
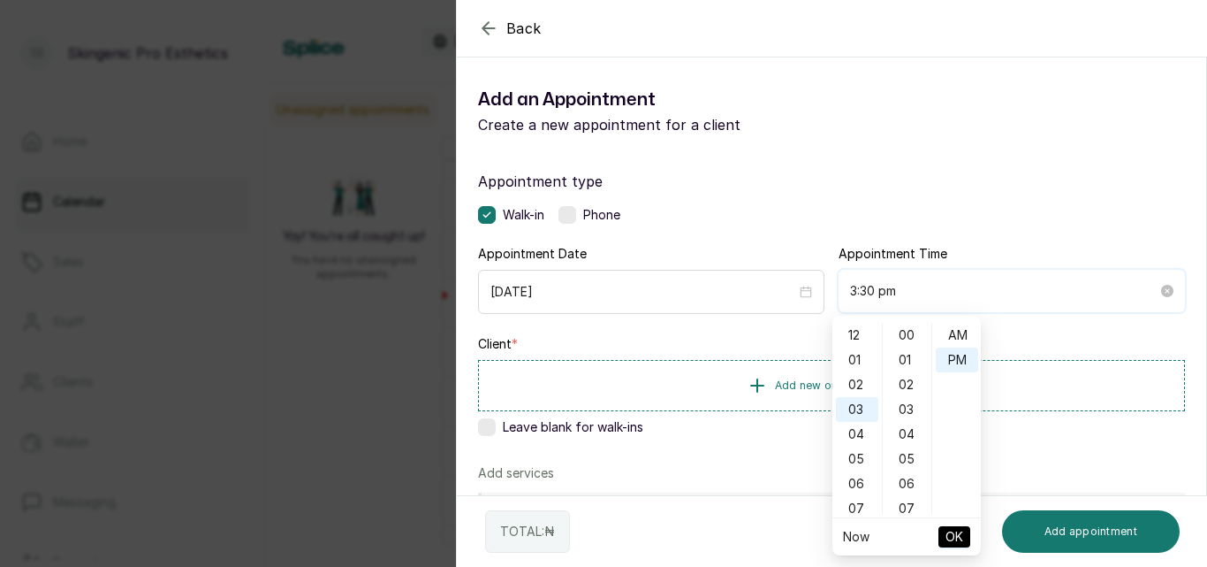
scroll to position [743, 0]
click at [960, 529] on span "OK" at bounding box center [955, 537] width 18 height 34
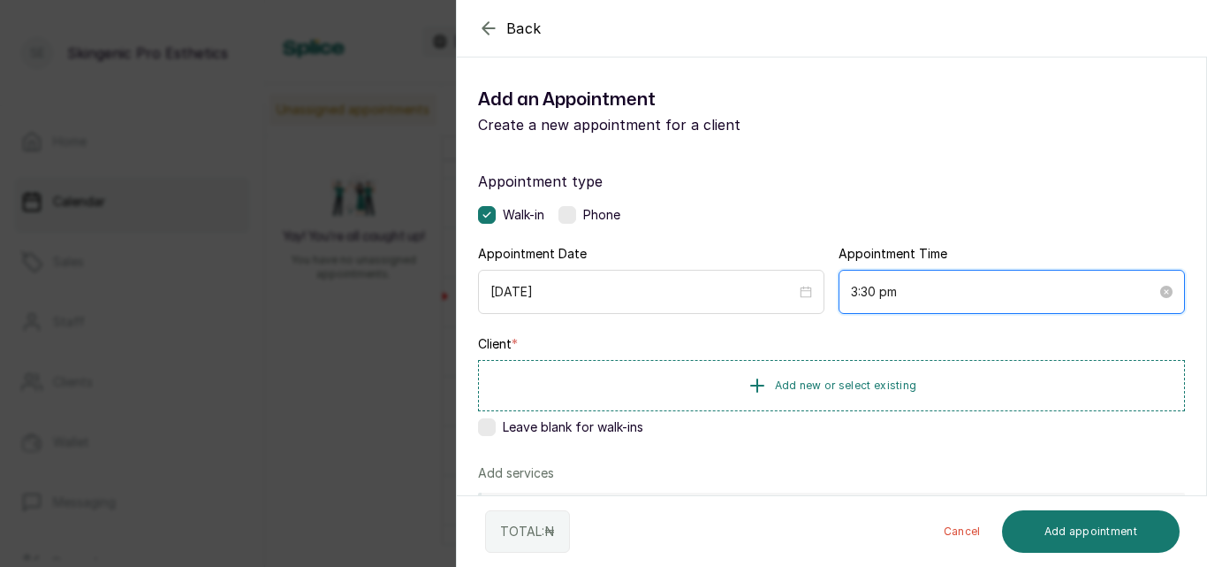
click at [889, 293] on input "3:30 pm" at bounding box center [1004, 291] width 306 height 19
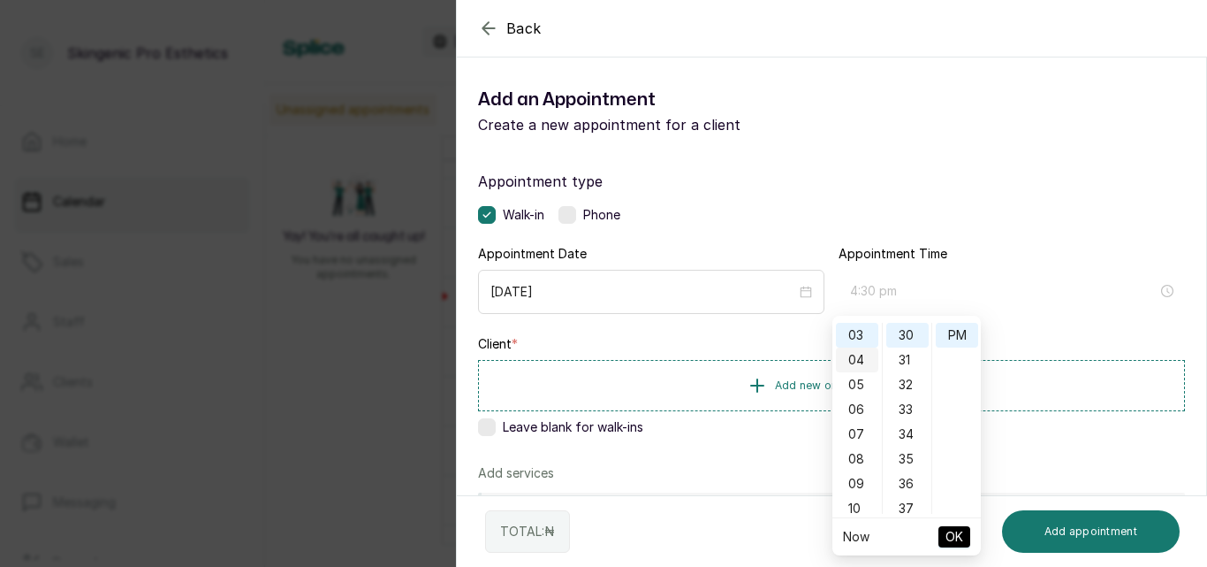
click at [864, 350] on div "04" at bounding box center [857, 359] width 42 height 25
click at [905, 329] on div "11" at bounding box center [908, 324] width 42 height 25
click at [905, 329] on div "11" at bounding box center [908, 335] width 42 height 25
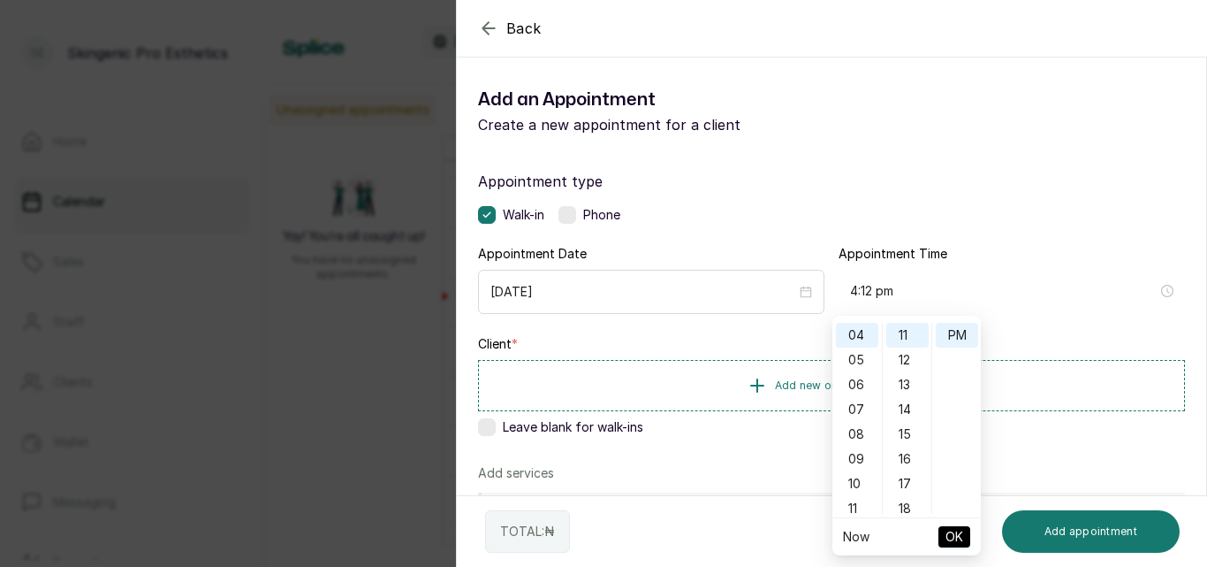
type input "4:11 pm"
click at [951, 538] on span "OK" at bounding box center [955, 537] width 18 height 34
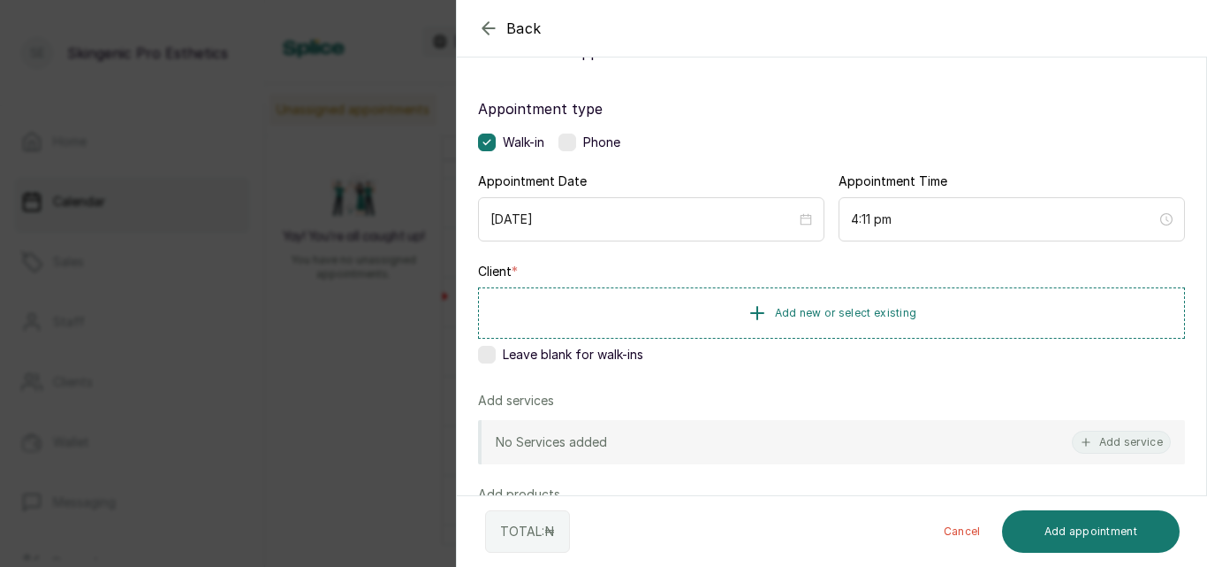
scroll to position [76, 0]
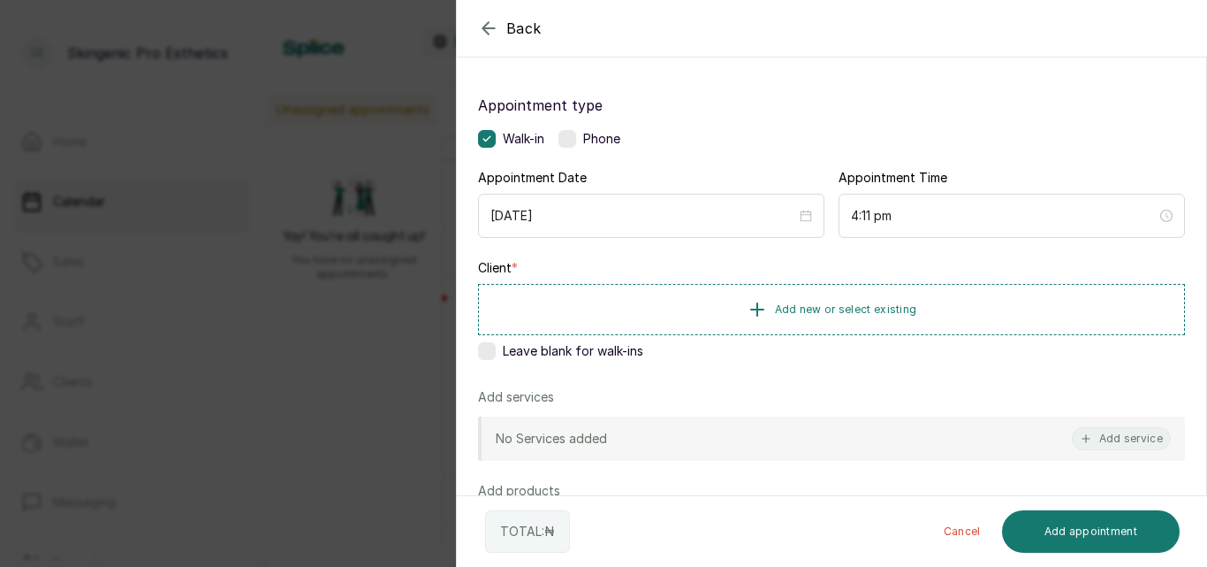
click at [493, 346] on label at bounding box center [487, 351] width 18 height 18
click at [1113, 441] on button "Add service" at bounding box center [1121, 438] width 99 height 23
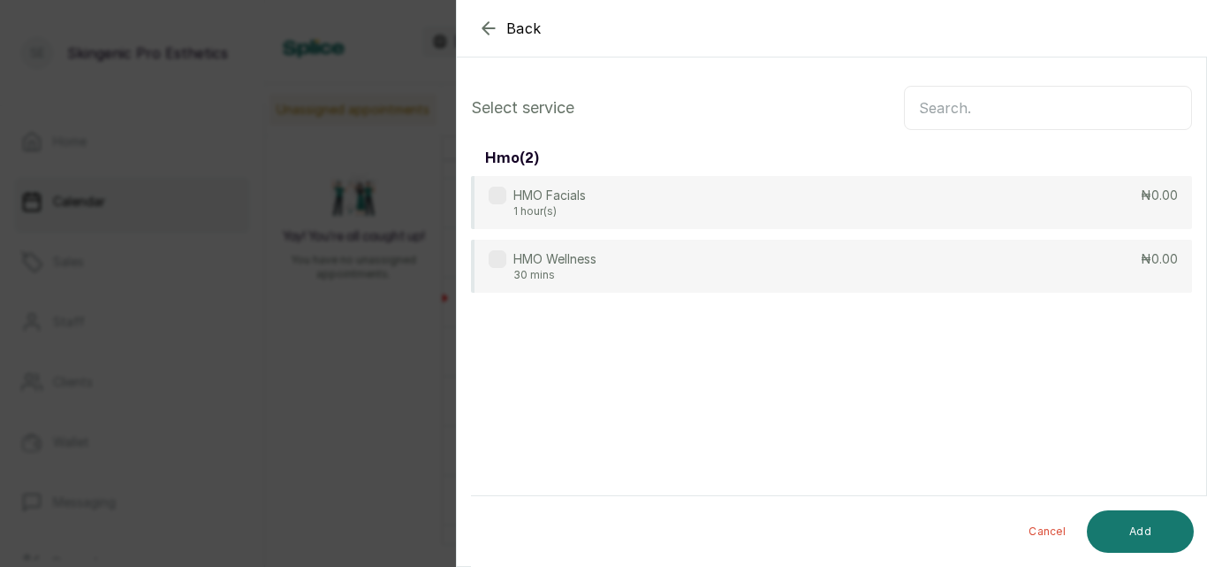
scroll to position [0, 0]
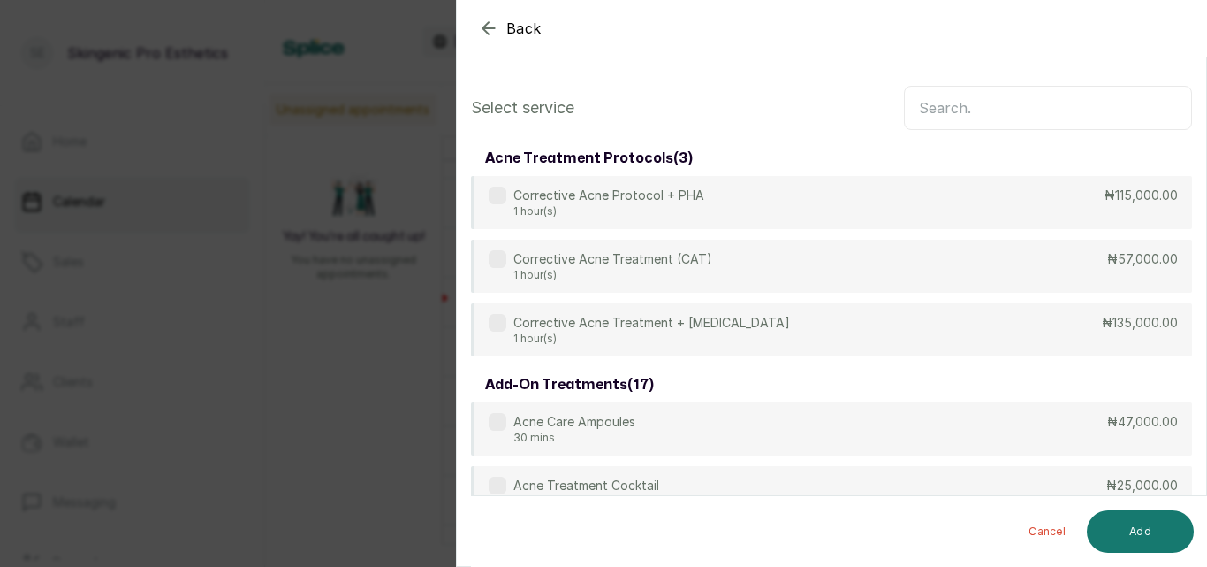
click at [1040, 110] on input "text" at bounding box center [1048, 108] width 288 height 44
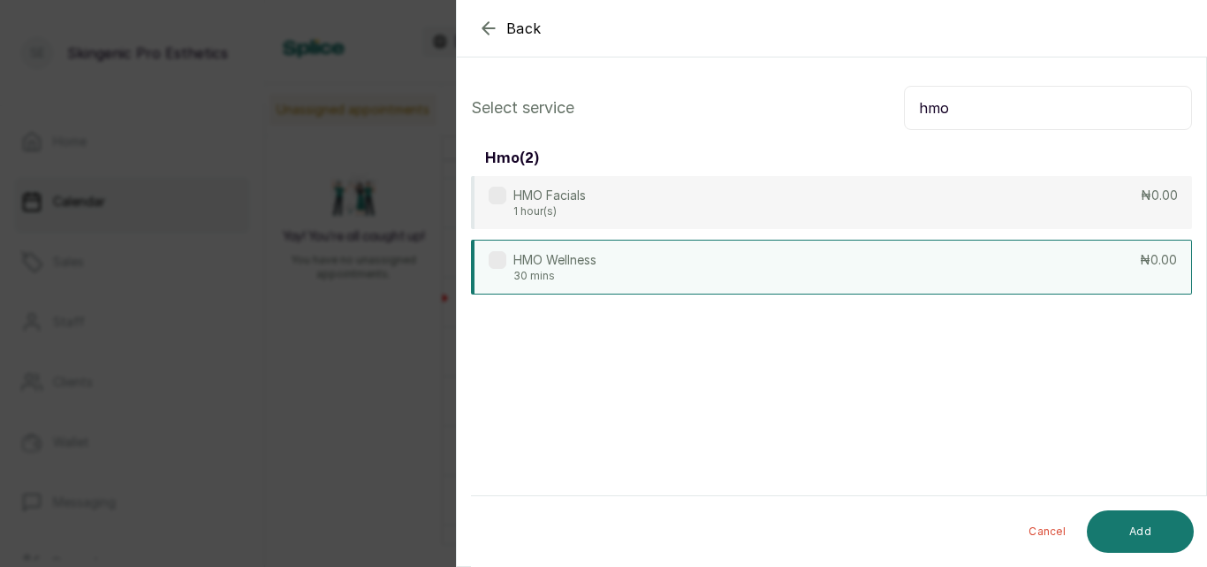
type input "hmo"
click at [878, 270] on div "HMO Wellness 30 mins ₦0.00" at bounding box center [831, 267] width 721 height 55
click at [1125, 532] on button "Add" at bounding box center [1140, 531] width 107 height 42
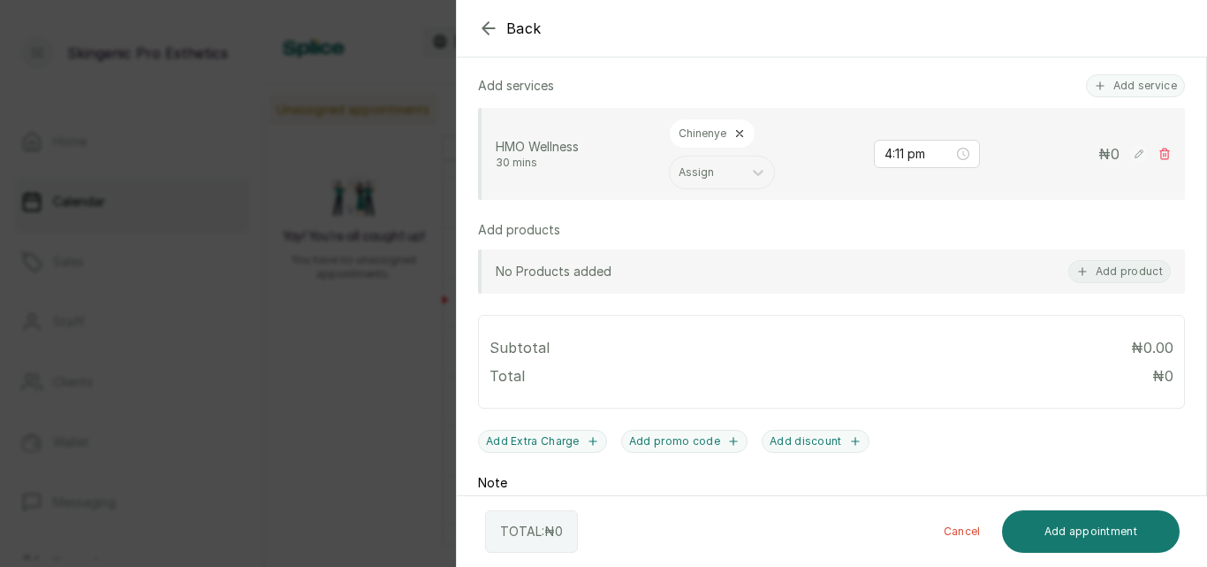
scroll to position [538, 0]
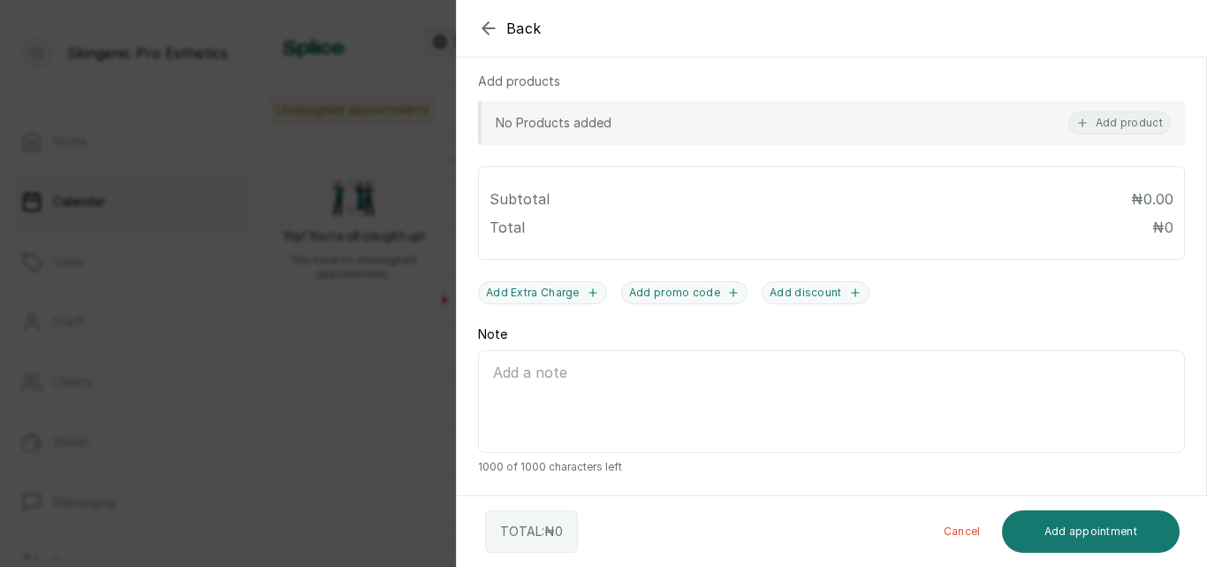
click at [797, 417] on textarea "Note" at bounding box center [831, 401] width 707 height 103
click at [746, 380] on textarea "HMO ID: ECBN/20/000709" at bounding box center [831, 401] width 707 height 103
type textarea "HMO ID: ECBN/20/000709 NAME: [PERSON_NAME]"
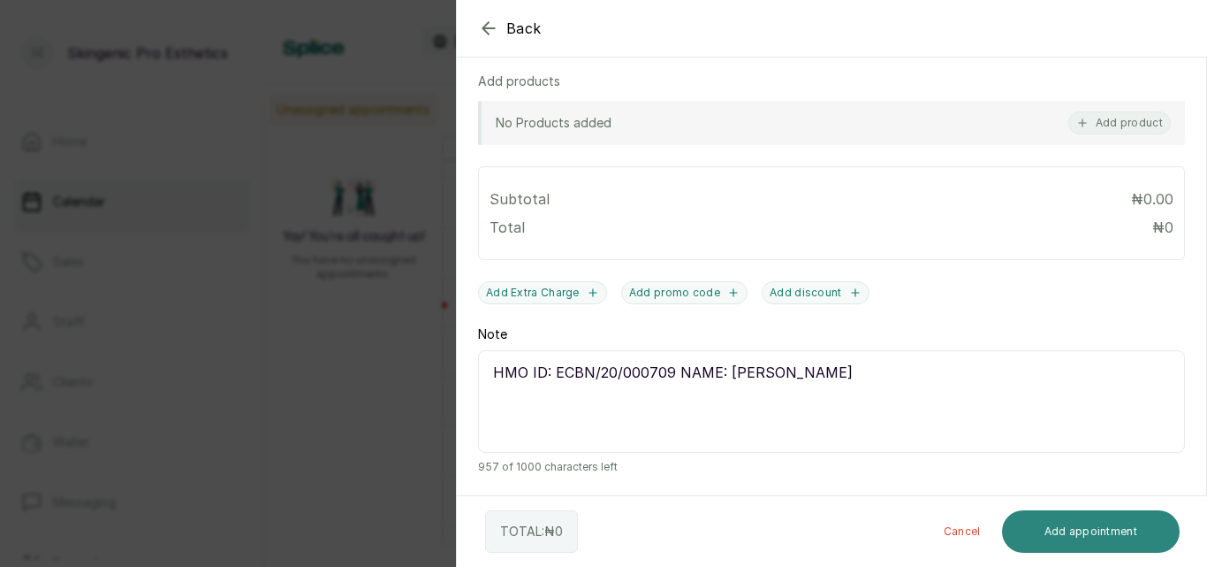
click at [1104, 530] on button "Add appointment" at bounding box center [1091, 531] width 179 height 42
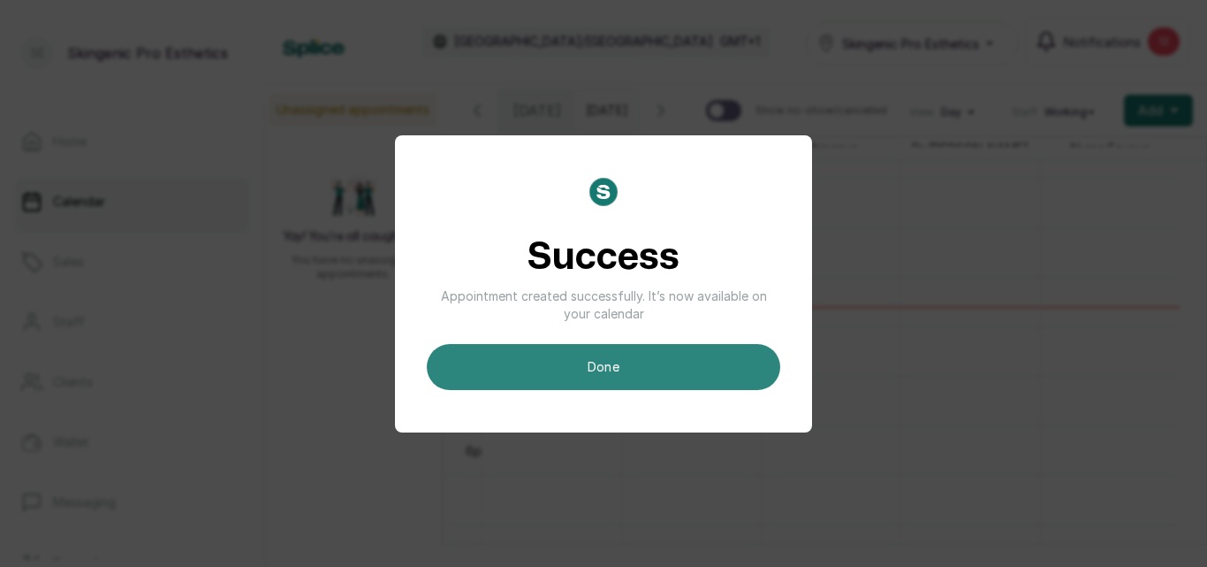
click at [614, 359] on button "done" at bounding box center [604, 367] width 354 height 46
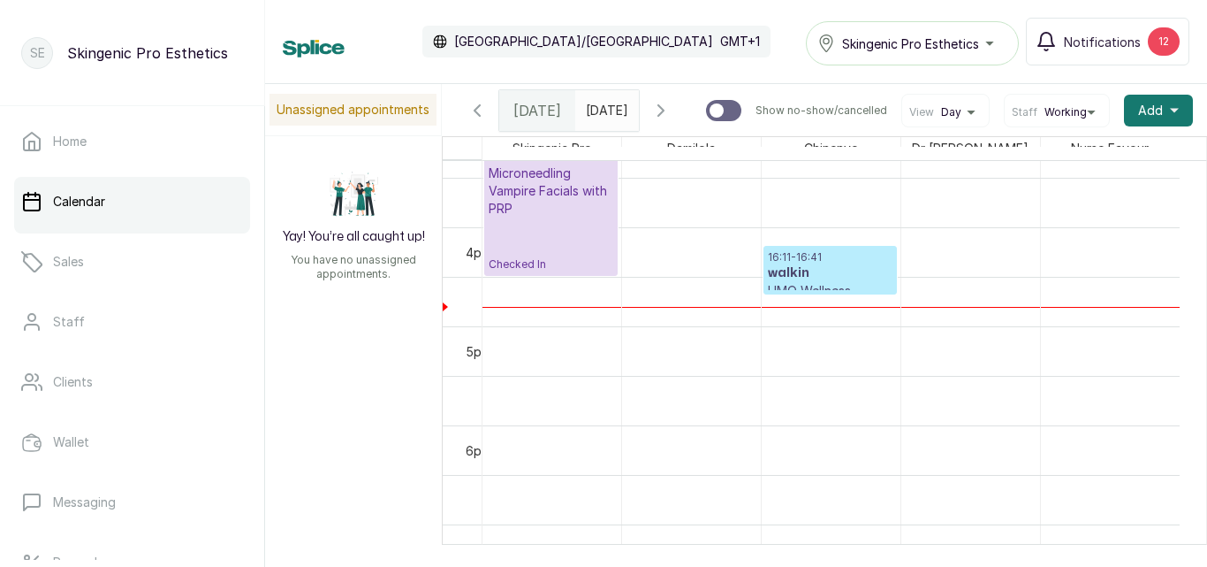
click at [837, 282] on h3 "walkin" at bounding box center [830, 273] width 125 height 18
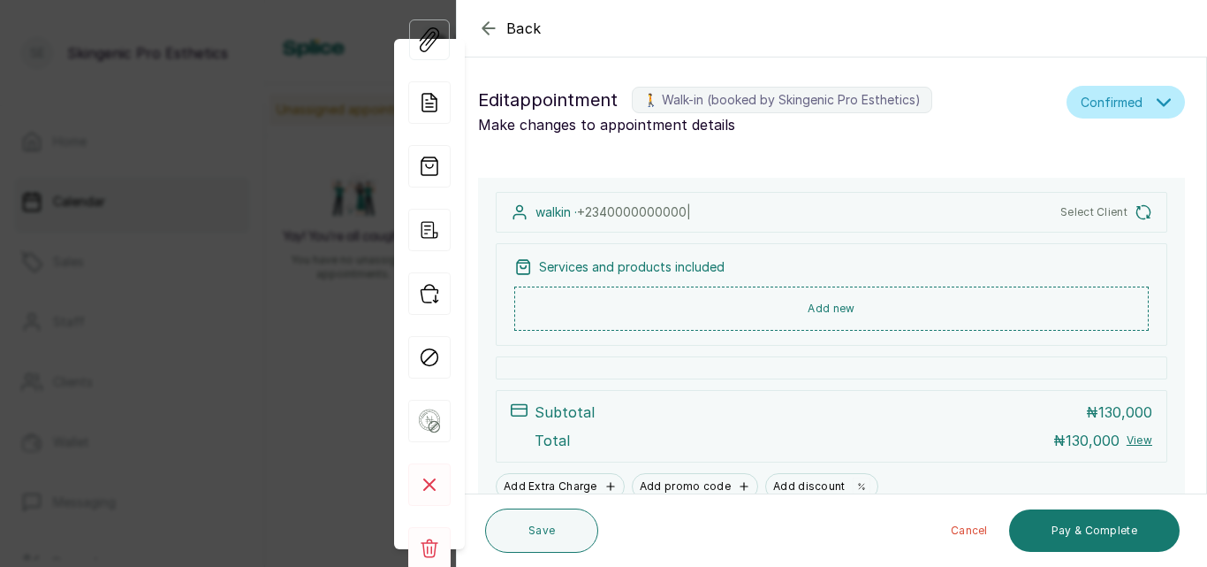
click at [837, 283] on div "Services and products included Add new" at bounding box center [832, 294] width 672 height 103
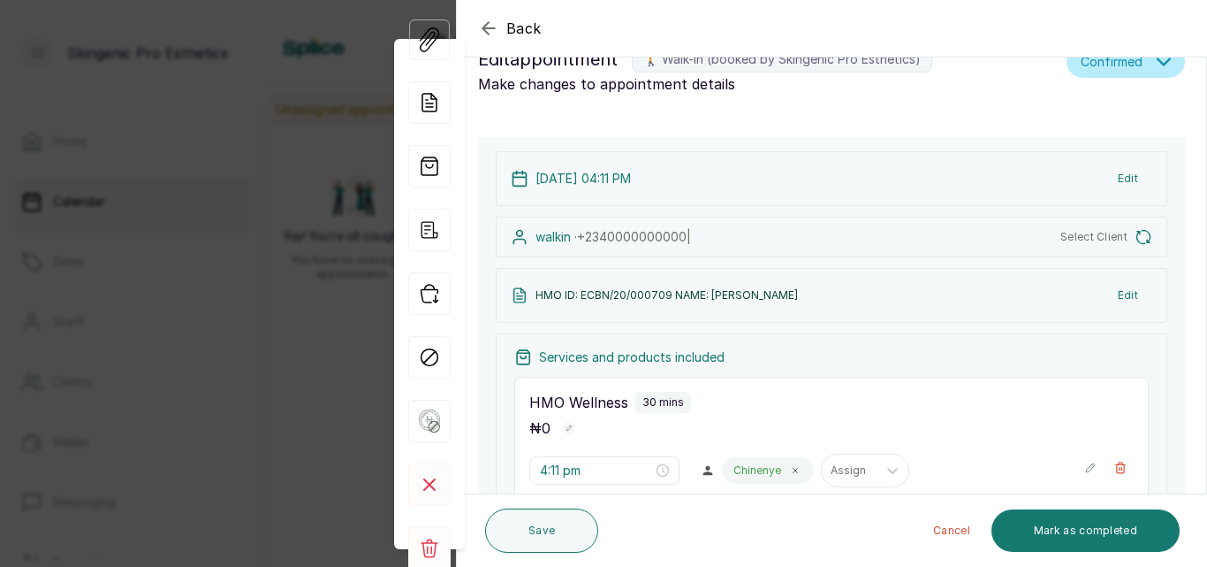
scroll to position [595, 0]
click at [1056, 517] on button "Mark as completed" at bounding box center [1086, 530] width 188 height 42
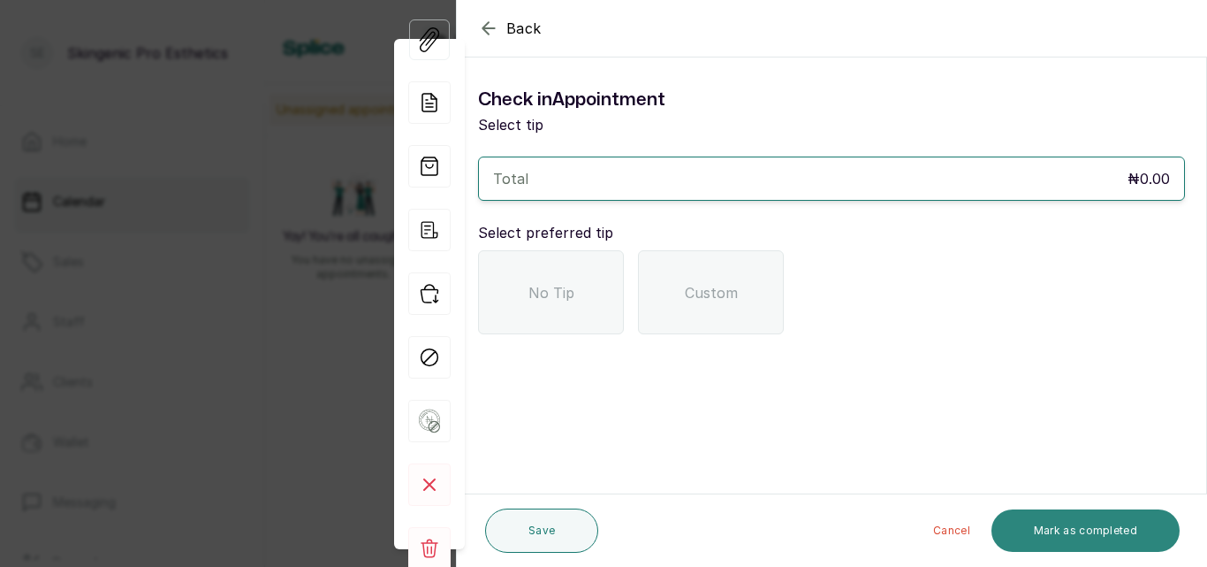
scroll to position [0, 0]
click at [499, 301] on div "No Tip" at bounding box center [551, 292] width 146 height 84
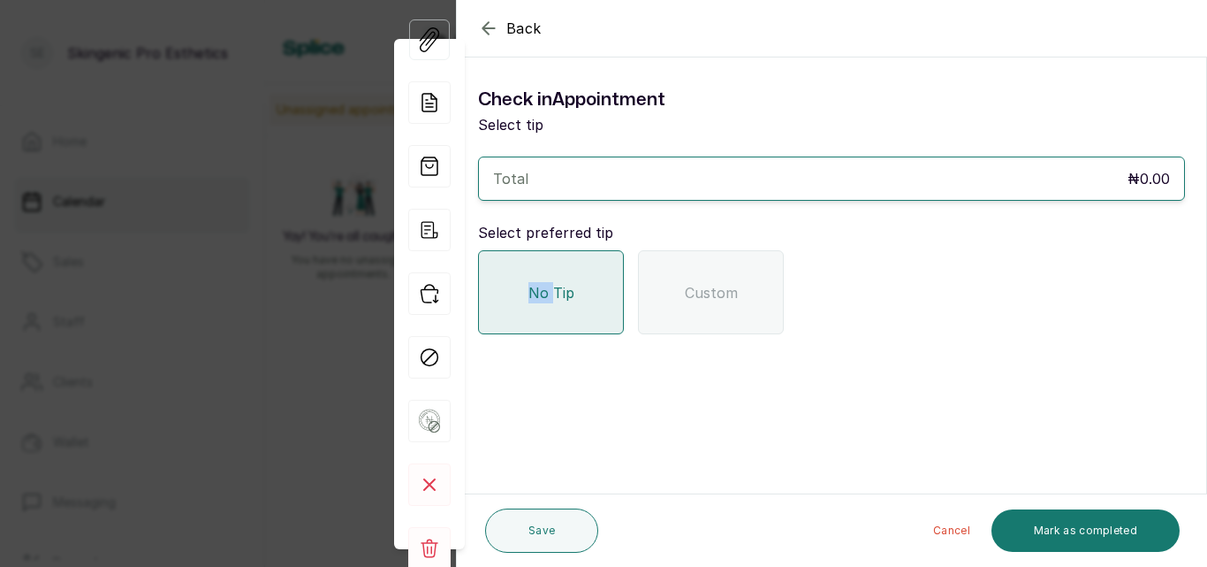
click at [499, 301] on div "No Tip" at bounding box center [551, 292] width 146 height 84
click at [540, 339] on div "Check in Appointment Select tip Total ₦0.00 Select preferred tip No Tip Custom" at bounding box center [832, 210] width 750 height 277
click at [1106, 514] on button "Mark as completed" at bounding box center [1086, 530] width 188 height 42
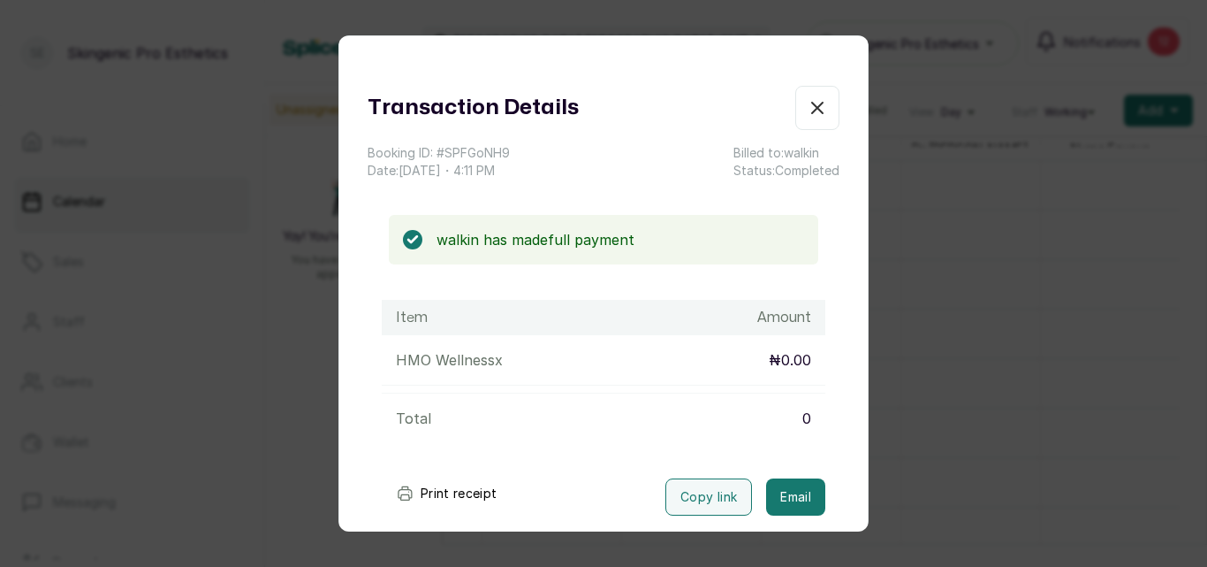
click at [807, 105] on icon "button" at bounding box center [817, 107] width 21 height 21
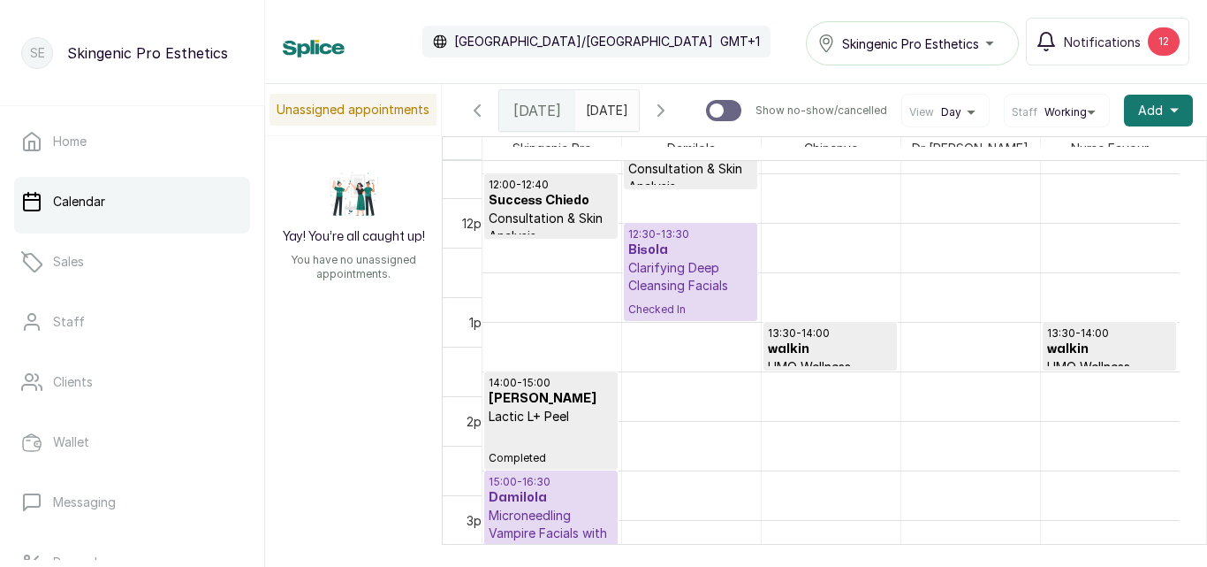
scroll to position [1176, 0]
click at [696, 286] on p "Clarifying Deep Cleansing Facials" at bounding box center [690, 276] width 125 height 35
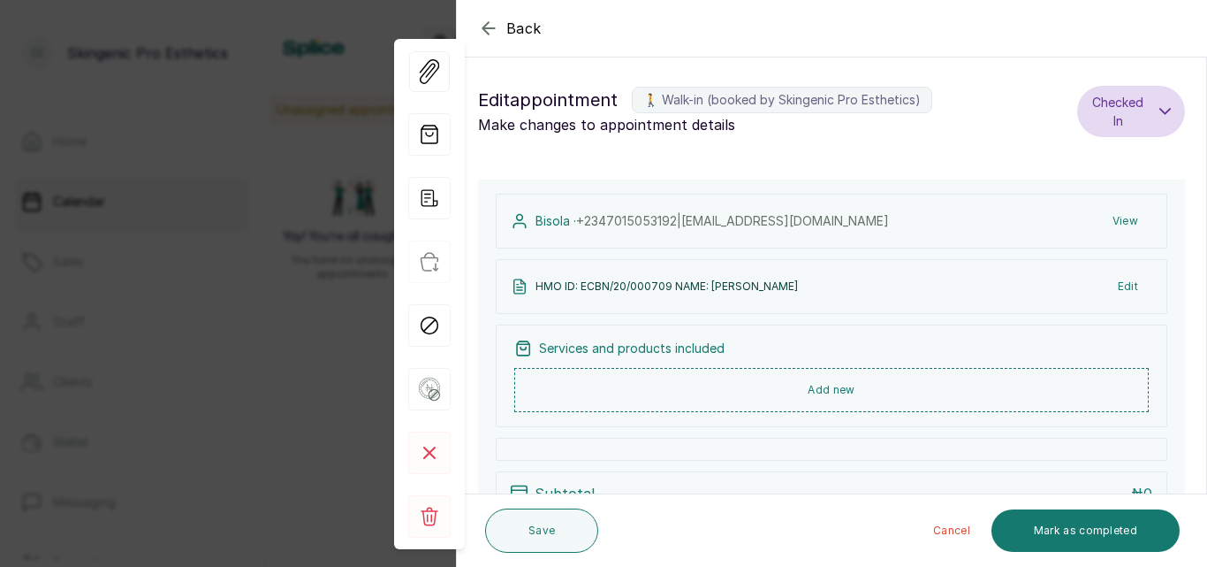
scroll to position [44, 0]
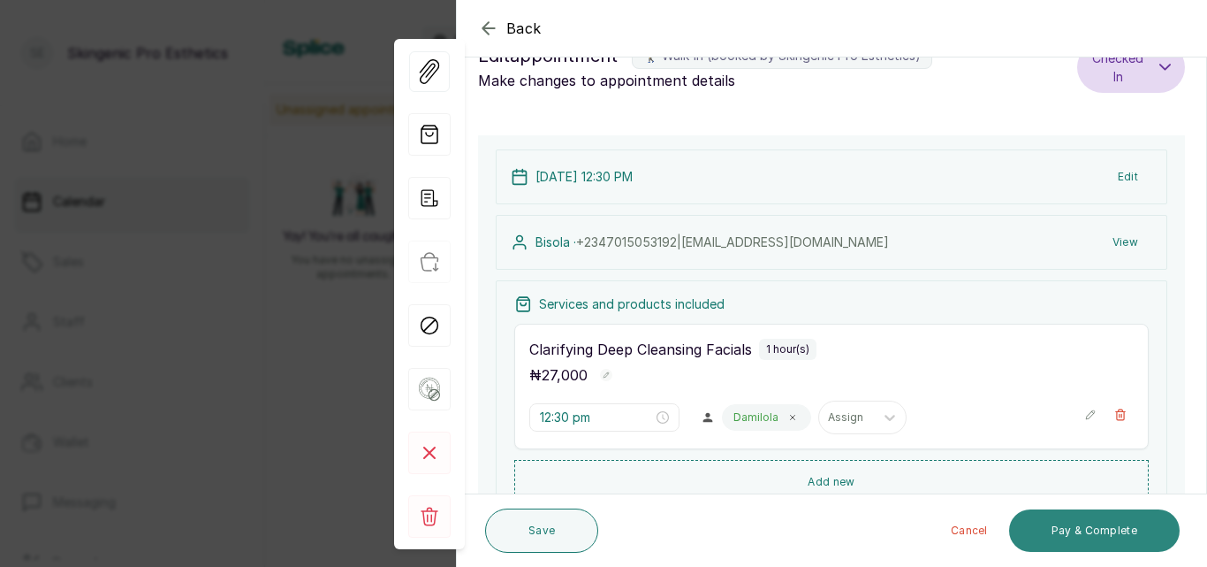
click at [1056, 525] on button "Pay & Complete" at bounding box center [1094, 530] width 171 height 42
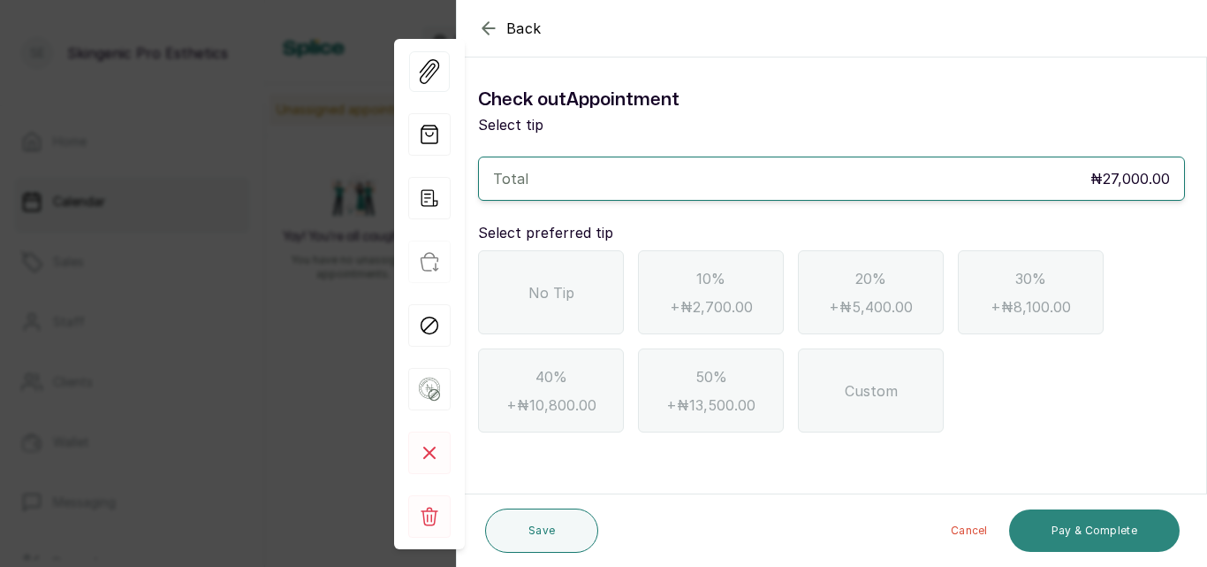
scroll to position [0, 0]
click at [601, 302] on div "No Tip" at bounding box center [551, 292] width 146 height 84
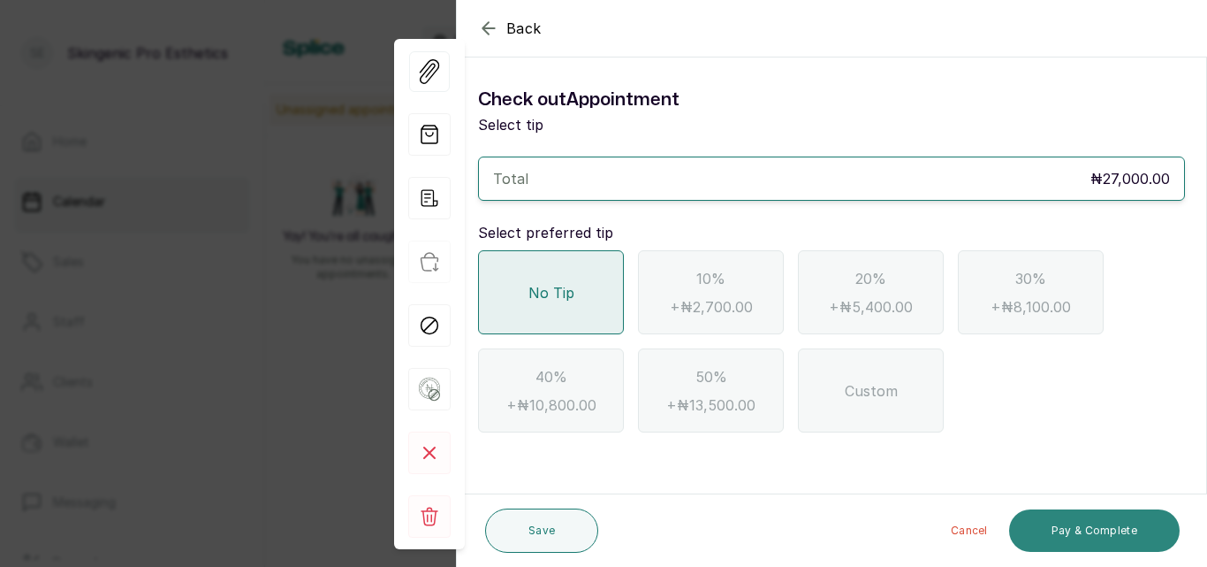
click at [1097, 516] on button "Pay & Complete" at bounding box center [1094, 530] width 171 height 42
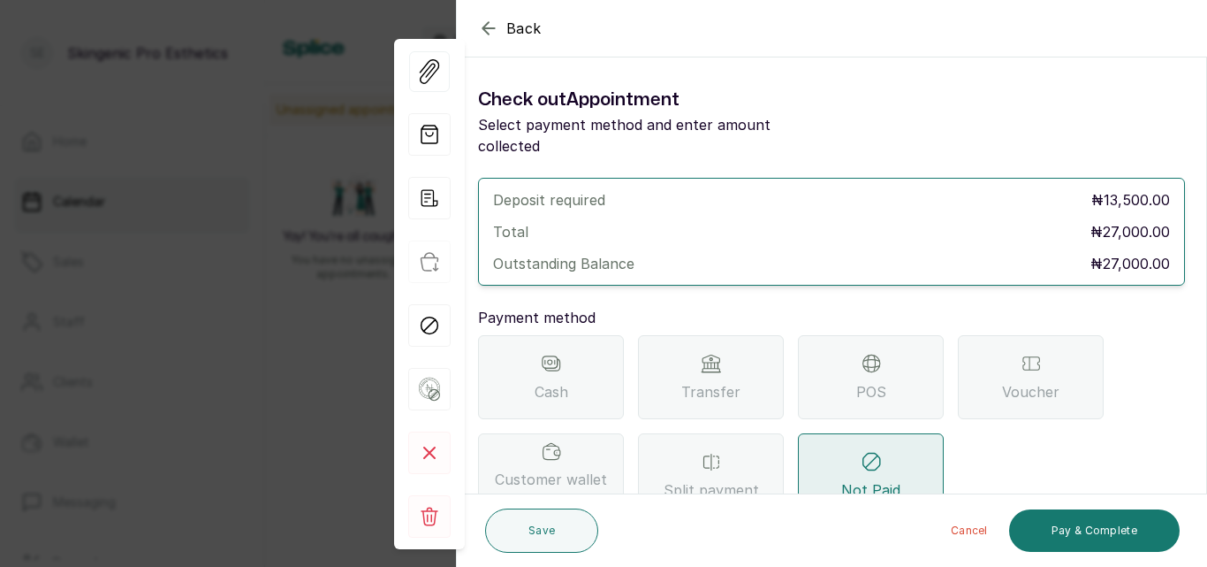
click at [872, 353] on icon at bounding box center [871, 363] width 21 height 21
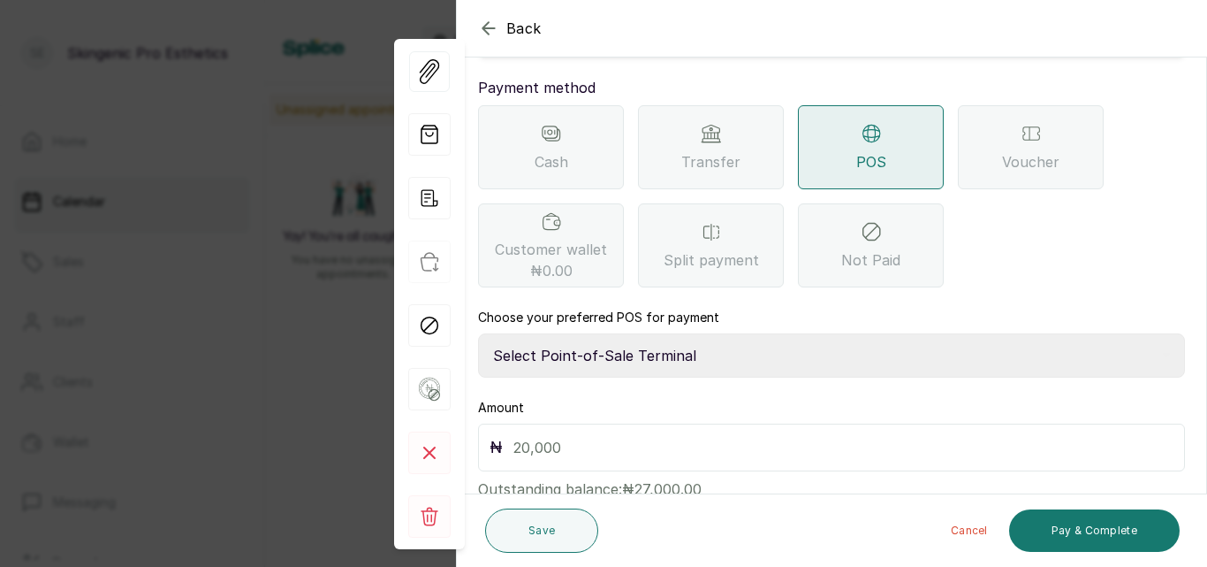
scroll to position [263, 0]
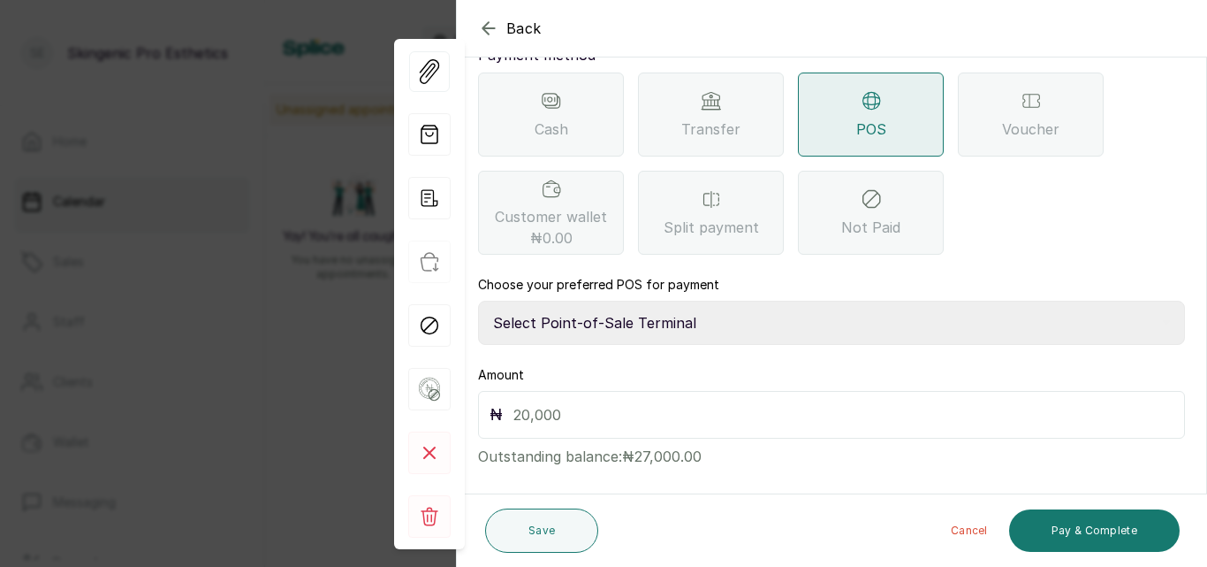
click at [645, 402] on input "text" at bounding box center [844, 414] width 660 height 25
type input "27,000"
click at [1055, 518] on button "Pay & Complete" at bounding box center [1094, 530] width 171 height 42
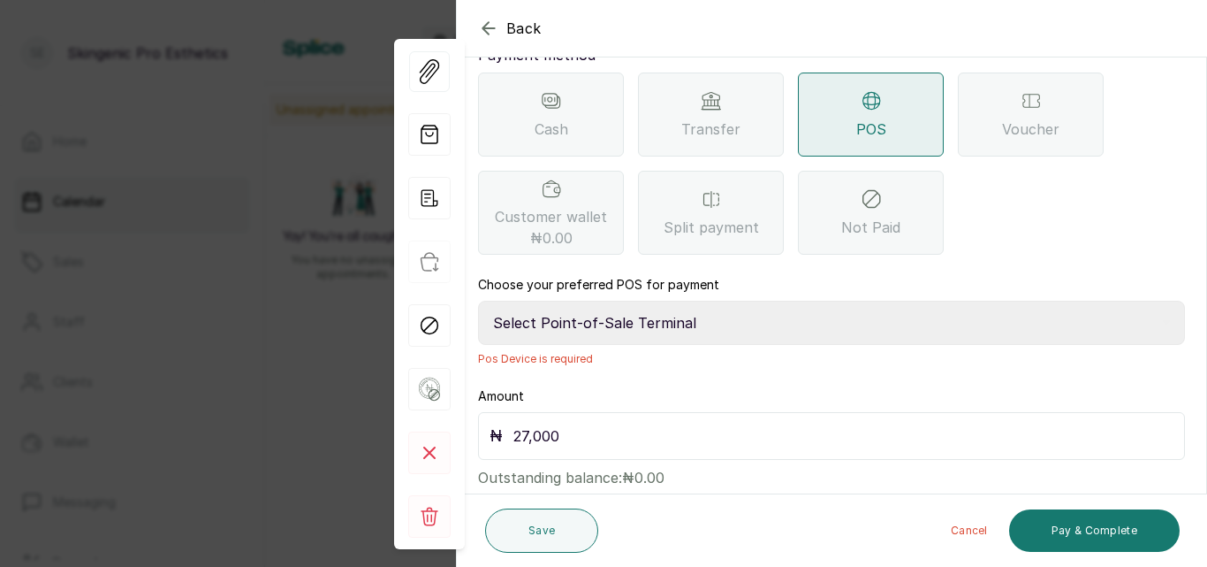
click at [663, 301] on select "Select Point-of-Sale Terminal Brownskingirl BSG Skincare Group Moniepoint MFB" at bounding box center [831, 323] width 707 height 44
select select "81116e40-ee41-41af-80a7-ad5f1b52ce00"
click at [478, 301] on select "Select Point-of-Sale Terminal Brownskingirl BSG Skincare Group Moniepoint MFB" at bounding box center [831, 323] width 707 height 44
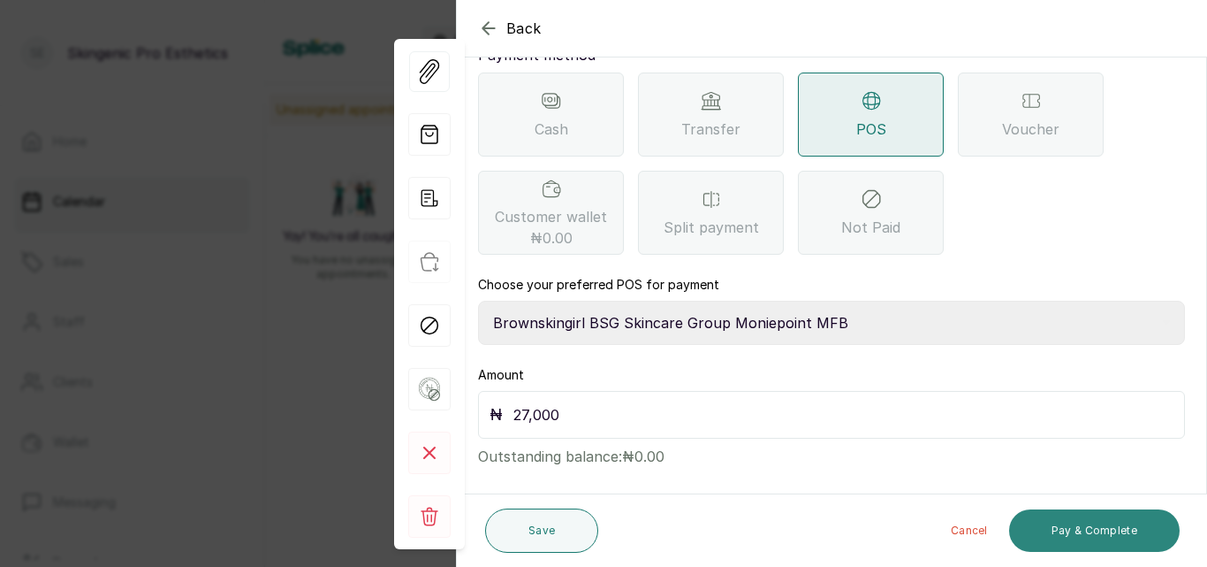
click at [1040, 531] on button "Pay & Complete" at bounding box center [1094, 530] width 171 height 42
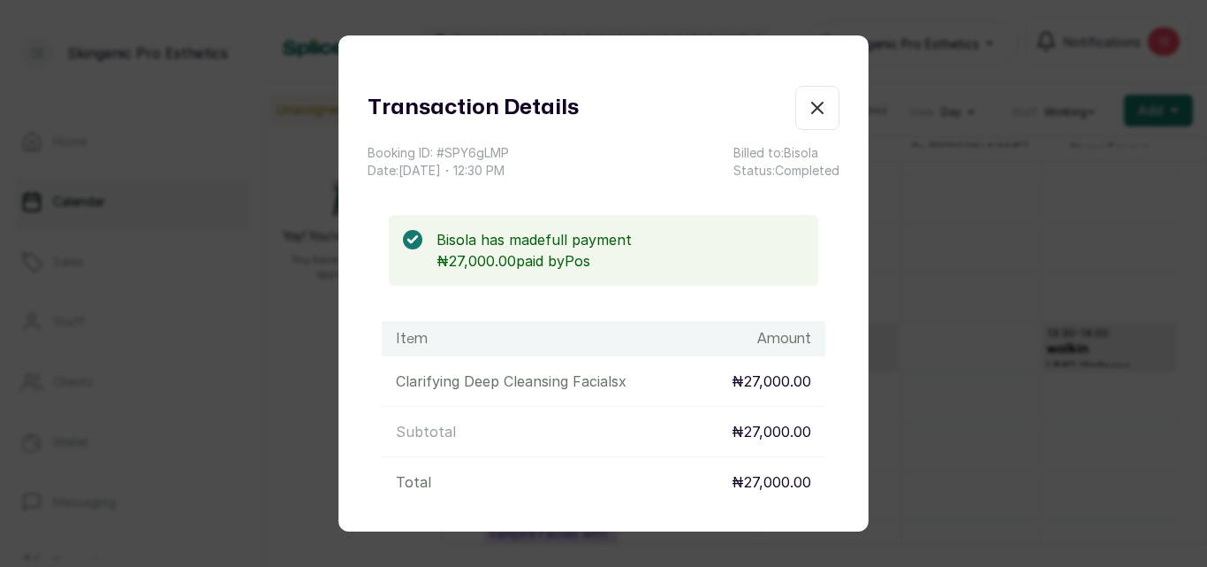
click at [807, 115] on icon "button" at bounding box center [817, 107] width 21 height 21
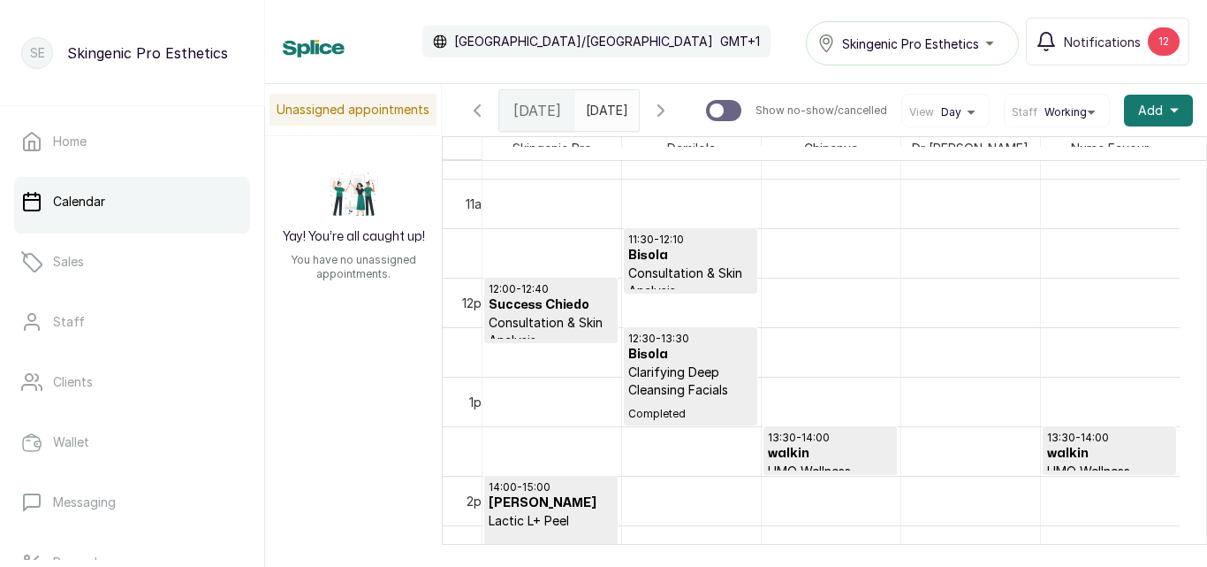
scroll to position [1086, 0]
